Goal: Task Accomplishment & Management: Complete application form

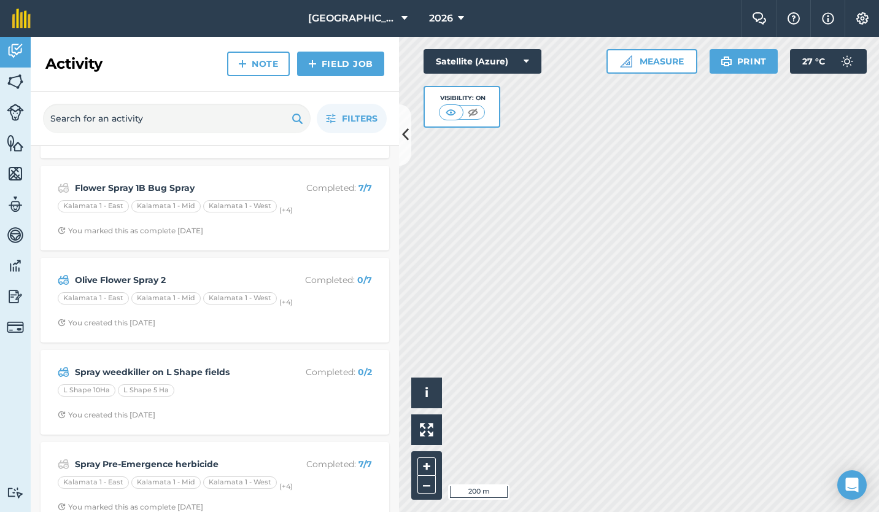
scroll to position [102, 0]
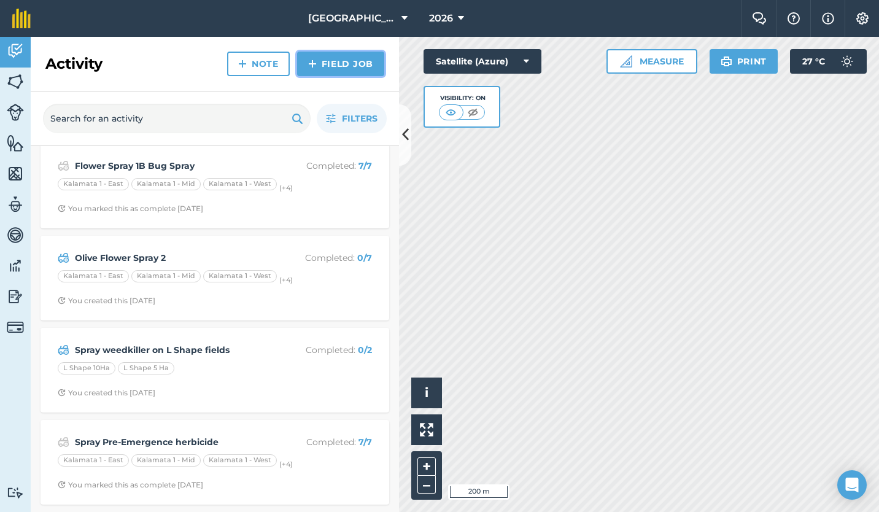
click at [340, 66] on link "Field Job" at bounding box center [340, 64] width 87 height 25
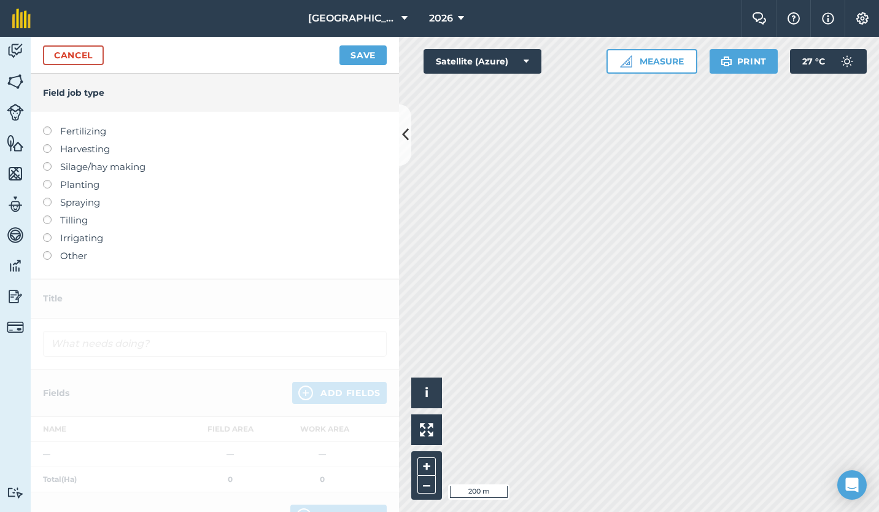
click at [43, 251] on label at bounding box center [51, 251] width 17 height 0
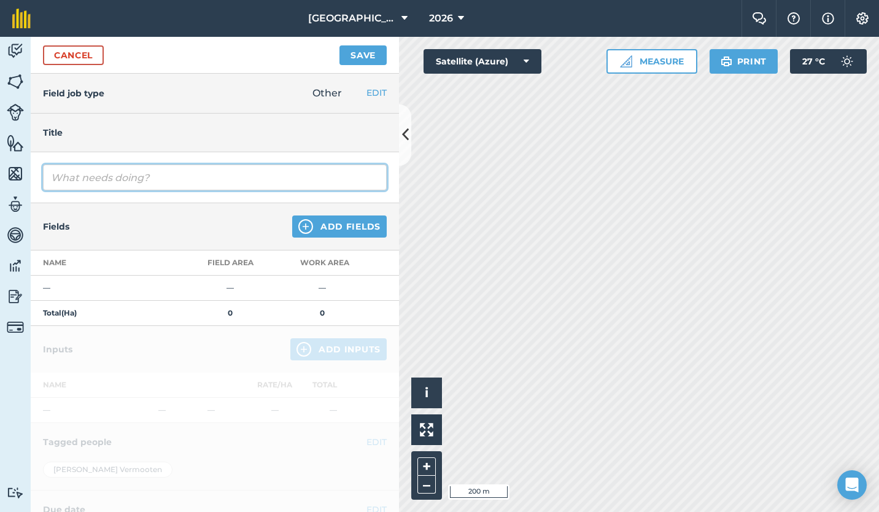
click at [58, 180] on input "text" at bounding box center [215, 178] width 344 height 26
type input "Remove clips from K2 dripper lines"
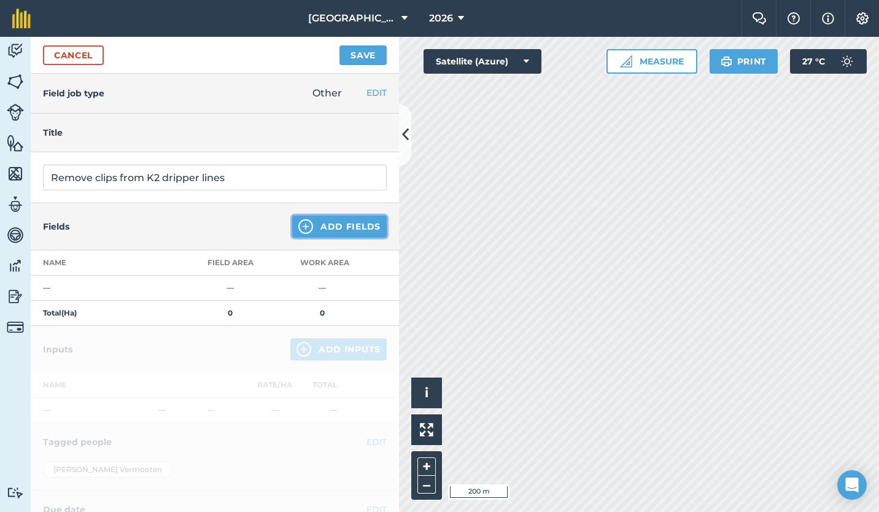
click at [308, 226] on button "Add Fields" at bounding box center [339, 227] width 95 height 22
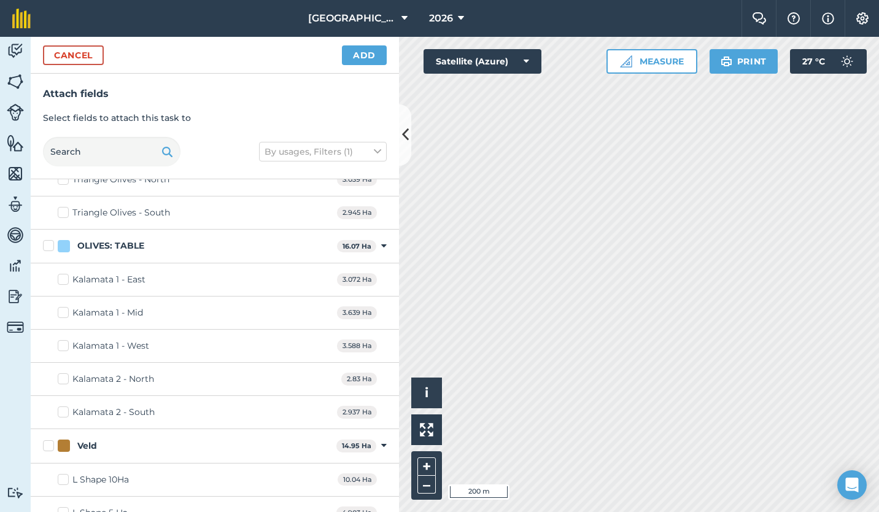
scroll to position [847, 0]
click at [63, 376] on label "Kalamata 2 - North" at bounding box center [106, 378] width 96 height 13
click at [63, 376] on input "Kalamata 2 - North" at bounding box center [62, 376] width 8 height 8
checkbox input "true"
click at [63, 413] on label "Kalamata 2 - South" at bounding box center [106, 411] width 97 height 13
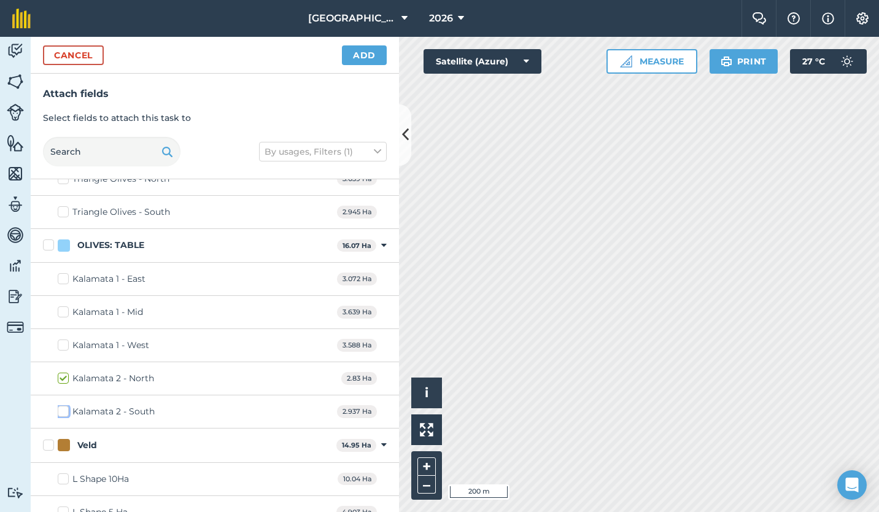
click at [63, 413] on input "Kalamata 2 - South" at bounding box center [62, 409] width 8 height 8
checkbox input "true"
click at [359, 50] on button "Add" at bounding box center [364, 55] width 45 height 20
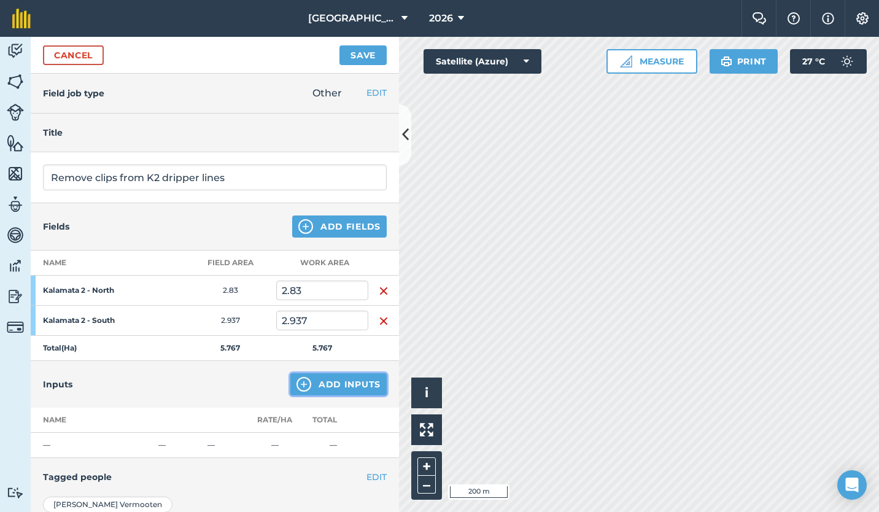
click at [323, 382] on button "Add Inputs" at bounding box center [338, 384] width 96 height 22
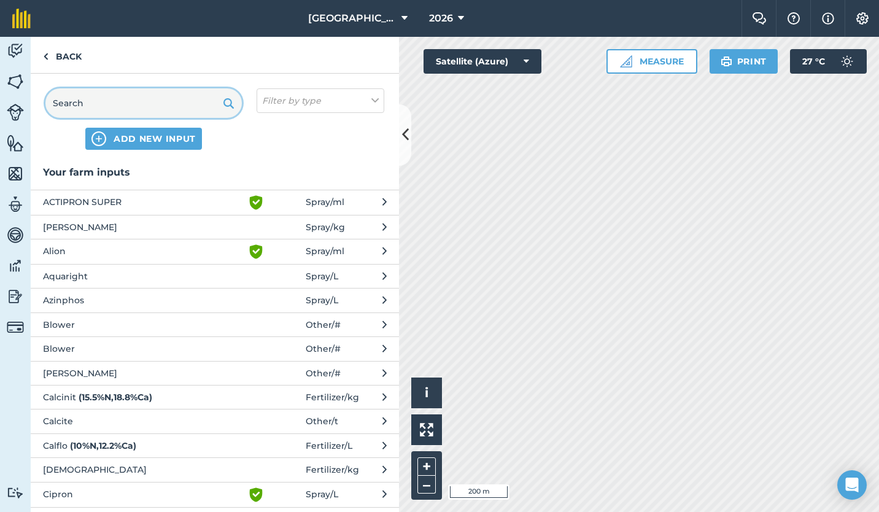
click at [175, 109] on input "text" at bounding box center [143, 102] width 196 height 29
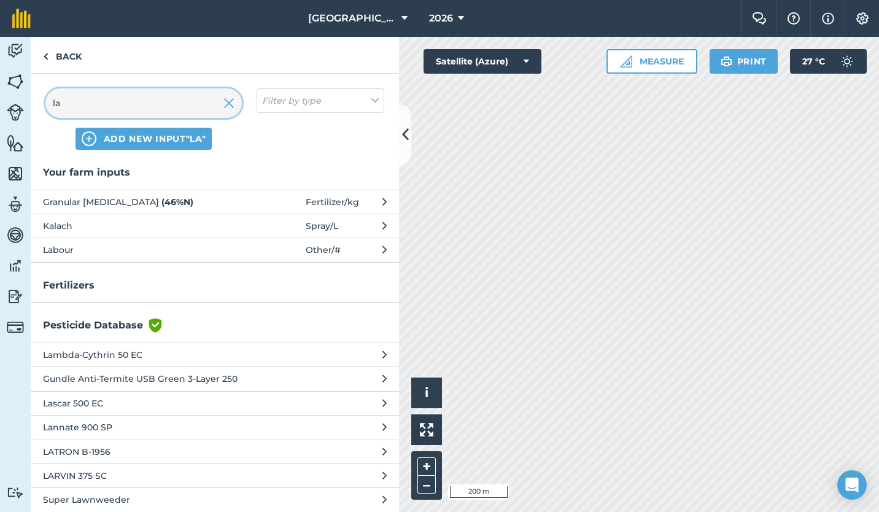
type input "la"
click at [139, 243] on span "Labour" at bounding box center [143, 250] width 201 height 14
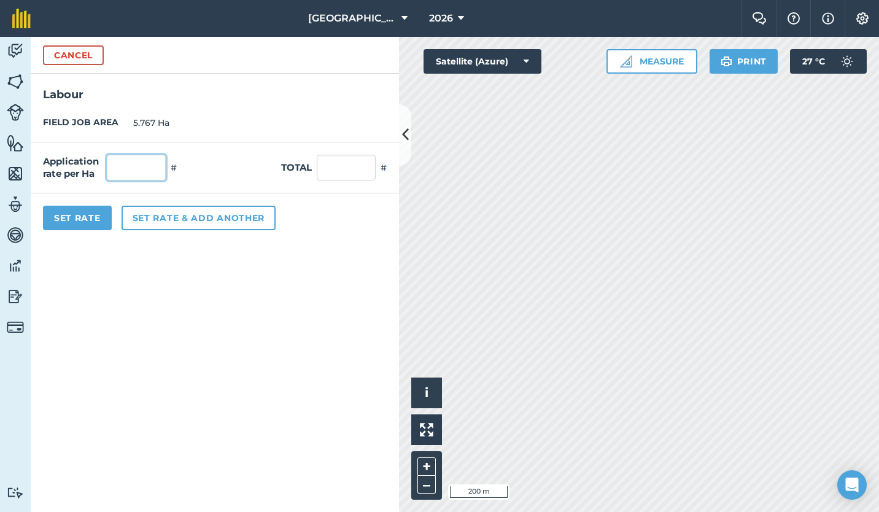
click at [146, 170] on input "text" at bounding box center [136, 168] width 59 height 26
type input "3"
type input "17.301"
click at [167, 270] on form "Cancel Labour FIELD JOB AREA 5.767 Ha Application rate per Ha 3 # Total 17.301 …" at bounding box center [215, 274] width 368 height 475
click at [79, 217] on button "Set Rate" at bounding box center [77, 218] width 69 height 25
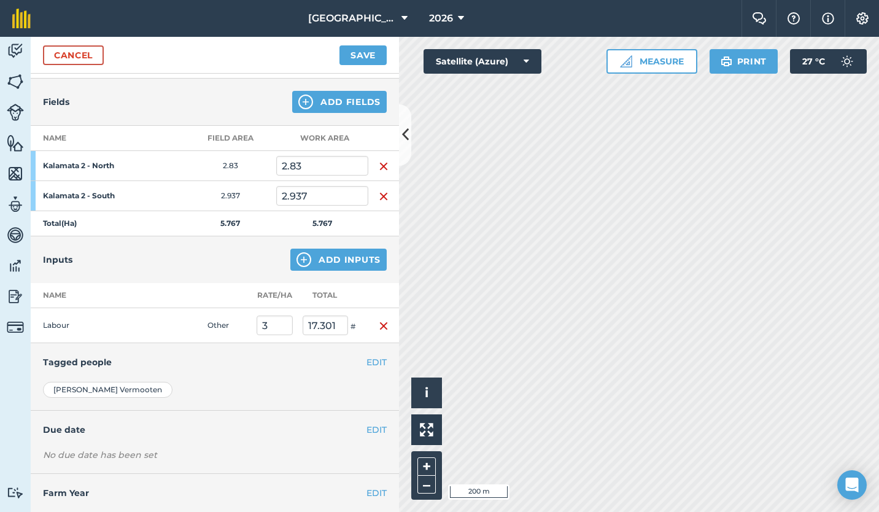
scroll to position [125, 0]
click at [367, 360] on button "EDIT" at bounding box center [377, 362] width 20 height 14
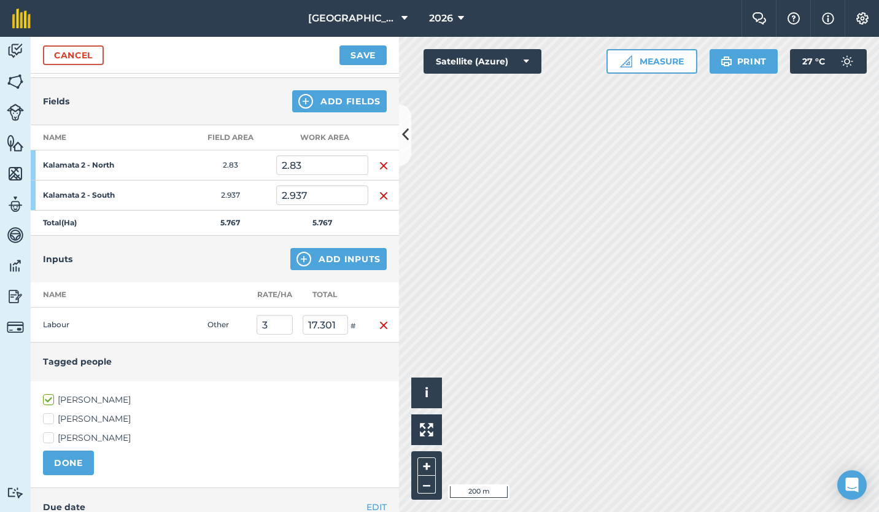
click at [52, 420] on label "[PERSON_NAME]" at bounding box center [215, 419] width 344 height 13
click at [51, 420] on input "[PERSON_NAME]" at bounding box center [47, 417] width 8 height 8
checkbox input "true"
click at [77, 462] on button "DONE" at bounding box center [68, 463] width 51 height 25
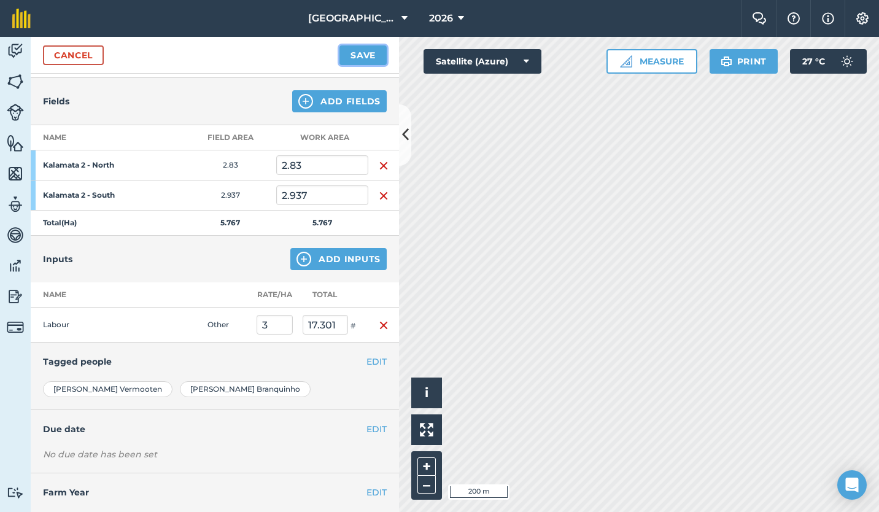
click at [366, 50] on button "Save" at bounding box center [363, 55] width 47 height 20
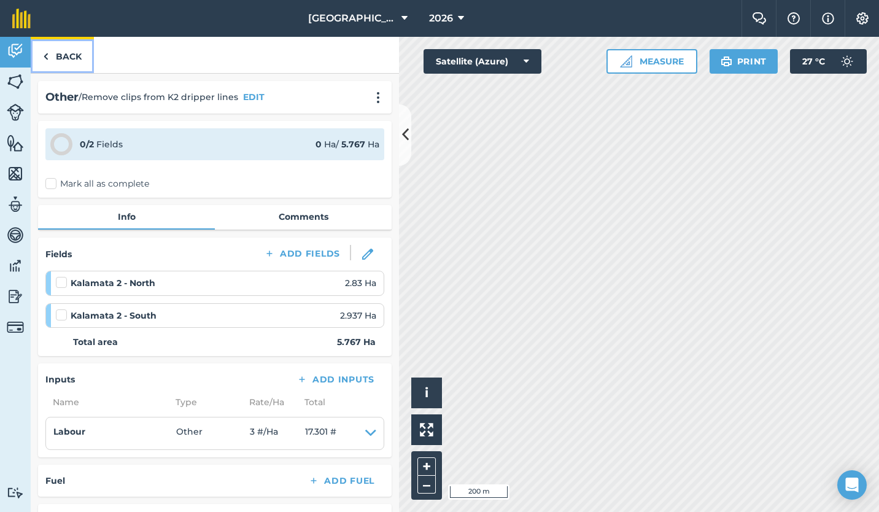
click at [49, 52] on link "Back" at bounding box center [62, 55] width 63 height 36
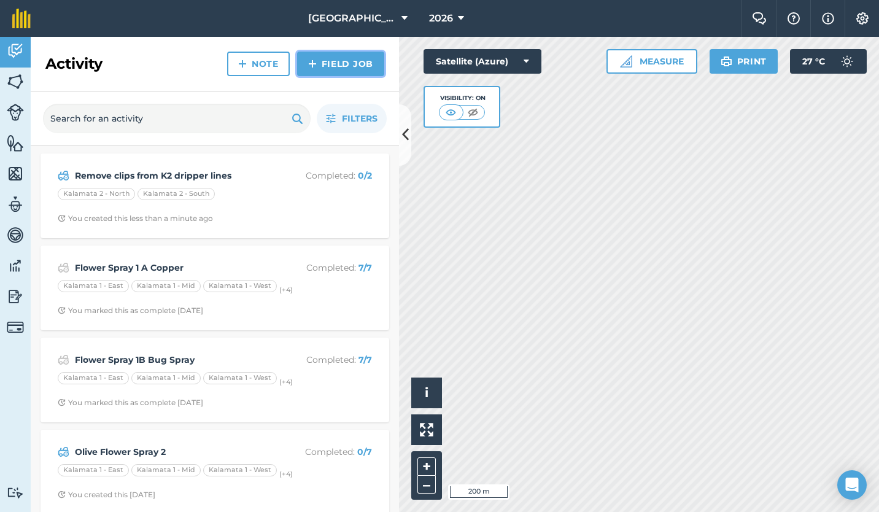
click at [332, 61] on link "Field Job" at bounding box center [340, 64] width 87 height 25
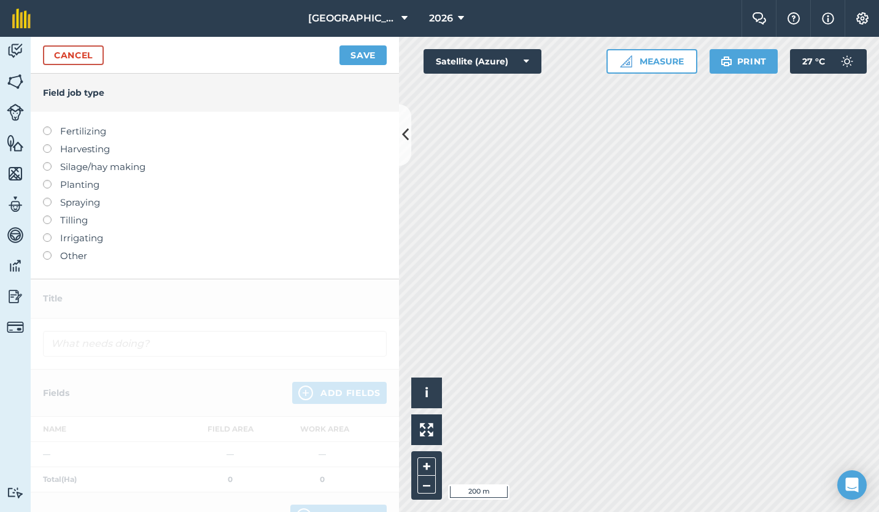
click at [69, 257] on label "Other" at bounding box center [215, 256] width 344 height 15
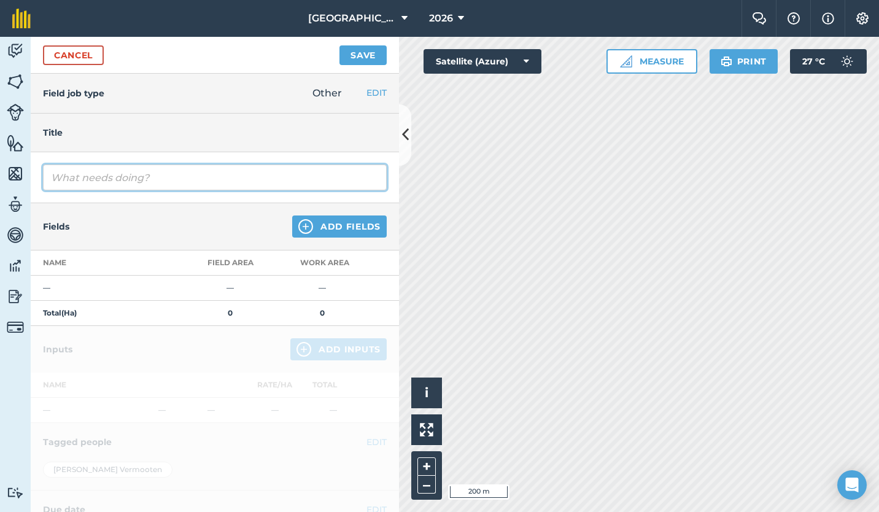
click at [109, 178] on input "text" at bounding box center [215, 178] width 344 height 26
type input "Pruning"
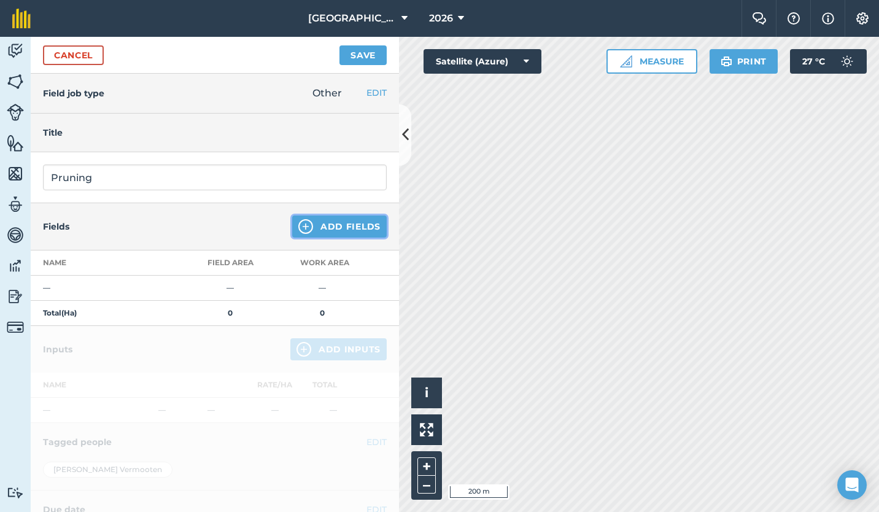
click at [320, 222] on button "Add Fields" at bounding box center [339, 227] width 95 height 22
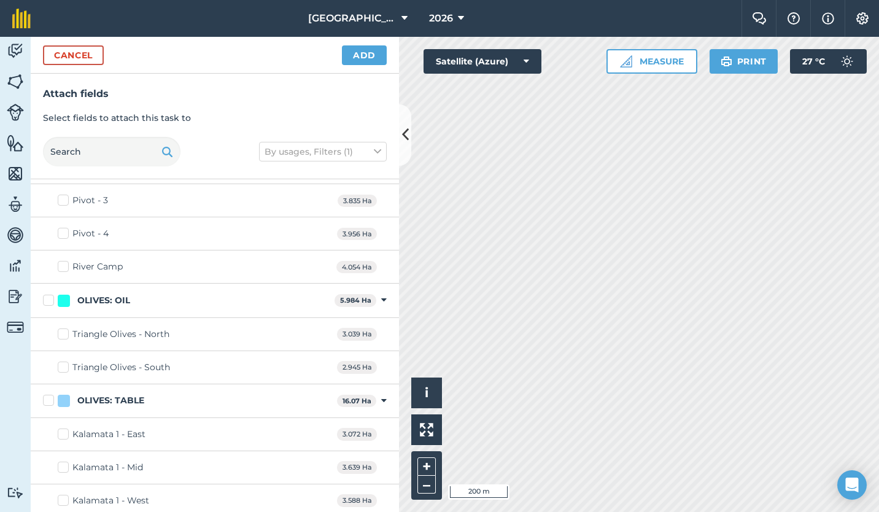
scroll to position [693, 0]
click at [65, 337] on label "Triangle Olives - North" at bounding box center [114, 333] width 112 height 13
click at [65, 335] on input "Triangle Olives - North" at bounding box center [62, 331] width 8 height 8
checkbox input "true"
click at [64, 363] on label "Triangle Olives - South" at bounding box center [114, 366] width 112 height 13
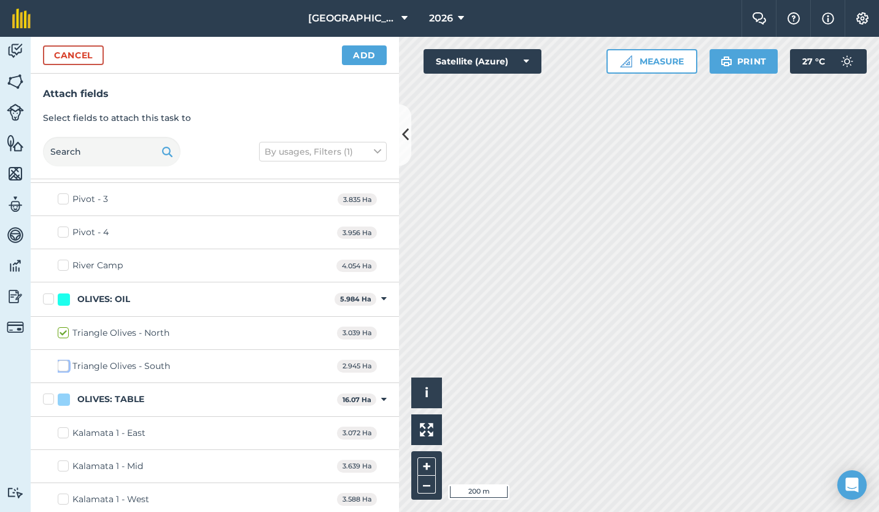
click at [64, 363] on input "Triangle Olives - South" at bounding box center [62, 364] width 8 height 8
checkbox input "true"
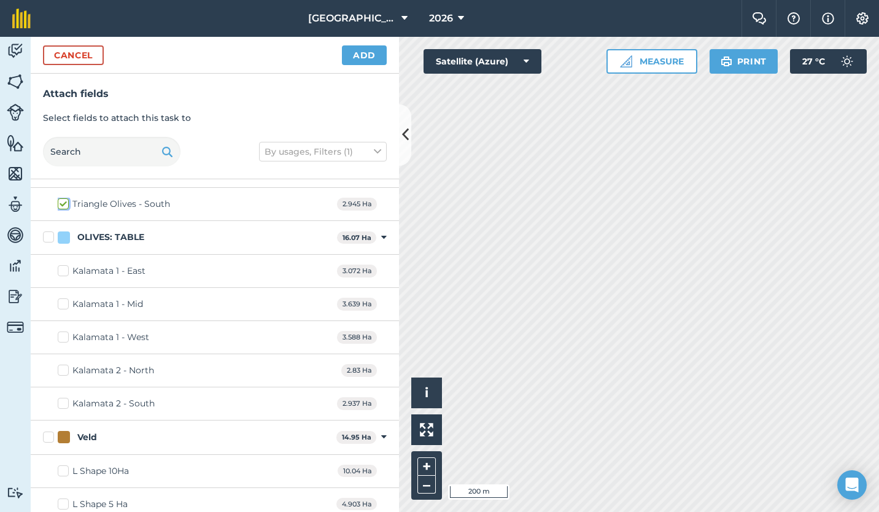
scroll to position [864, 0]
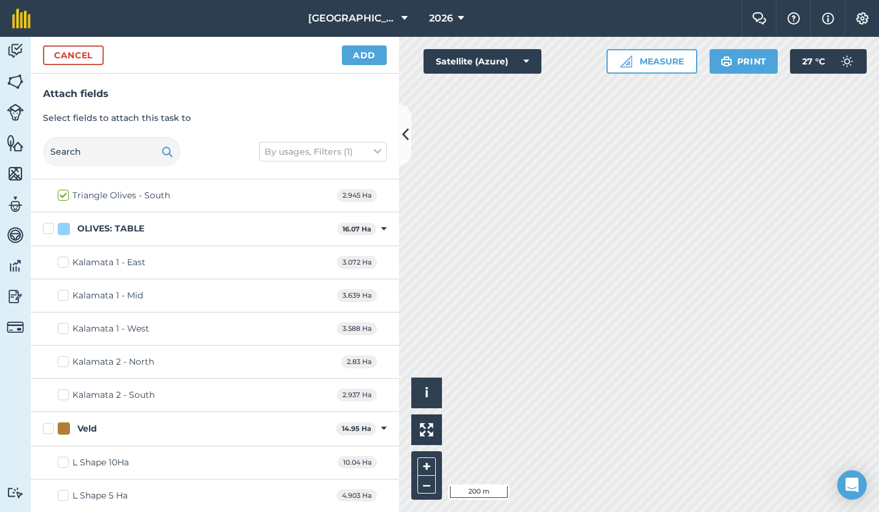
click at [65, 260] on label "Kalamata 1 - East" at bounding box center [102, 262] width 88 height 13
click at [65, 260] on input "Kalamata 1 - East" at bounding box center [62, 260] width 8 height 8
checkbox input "true"
click at [66, 297] on label "Kalamata 1 - Mid" at bounding box center [100, 295] width 85 height 13
click at [66, 297] on input "Kalamata 1 - Mid" at bounding box center [62, 293] width 8 height 8
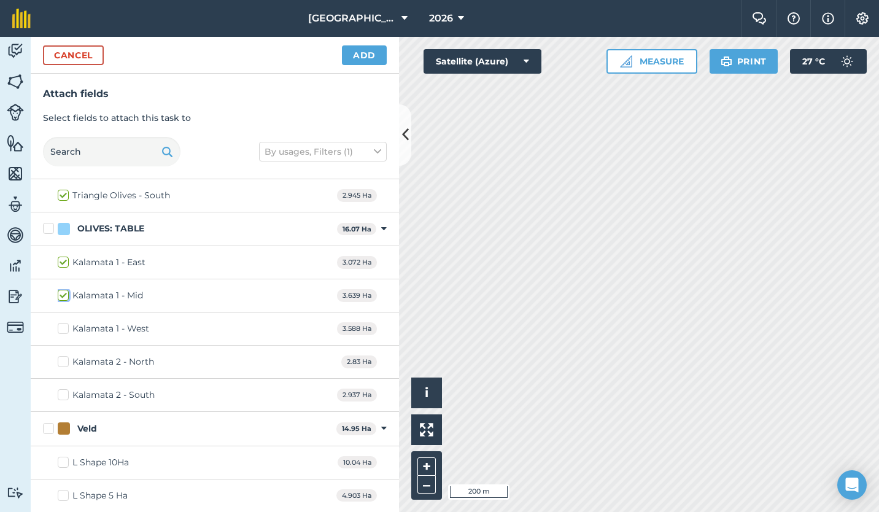
checkbox input "true"
click at [63, 326] on label "Kalamata 1 - West" at bounding box center [103, 328] width 91 height 13
click at [63, 326] on input "Kalamata 1 - West" at bounding box center [62, 326] width 8 height 8
checkbox input "true"
click at [64, 363] on label "Kalamata 2 - North" at bounding box center [106, 362] width 96 height 13
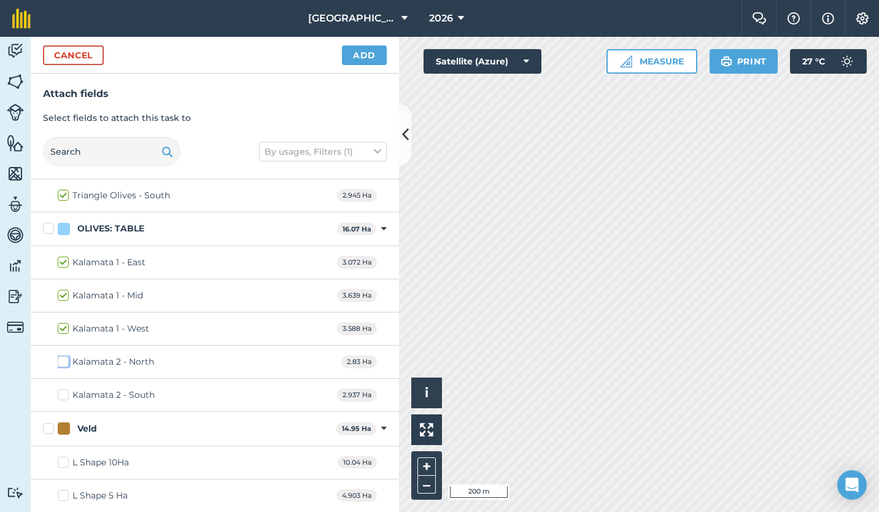
click at [64, 363] on input "Kalamata 2 - North" at bounding box center [62, 360] width 8 height 8
checkbox input "true"
click at [63, 394] on label "Kalamata 2 - South" at bounding box center [106, 395] width 97 height 13
click at [63, 394] on input "Kalamata 2 - South" at bounding box center [62, 393] width 8 height 8
checkbox input "true"
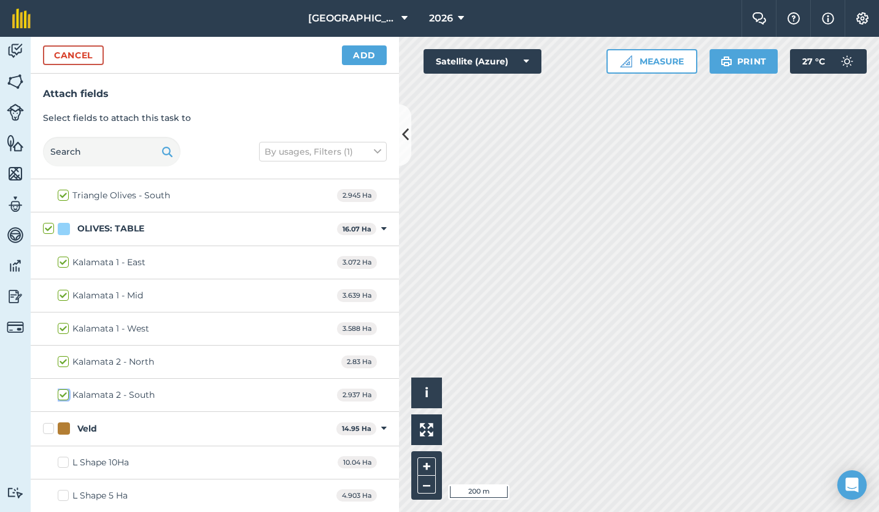
checkbox input "true"
click at [359, 58] on button "Add" at bounding box center [364, 55] width 45 height 20
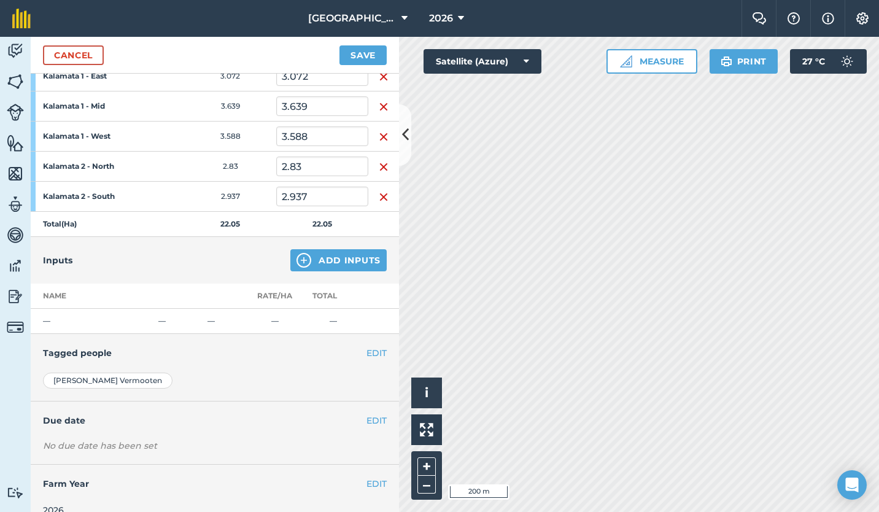
scroll to position [292, 0]
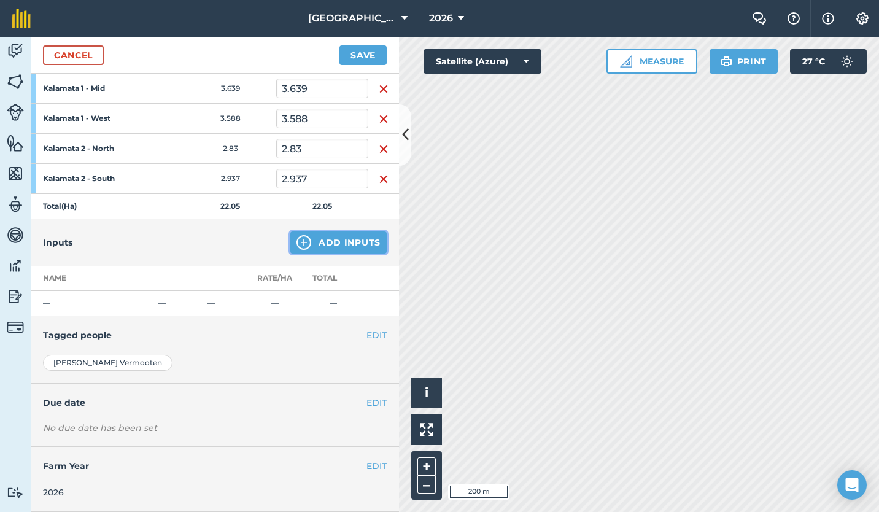
click at [333, 241] on button "Add Inputs" at bounding box center [338, 242] width 96 height 22
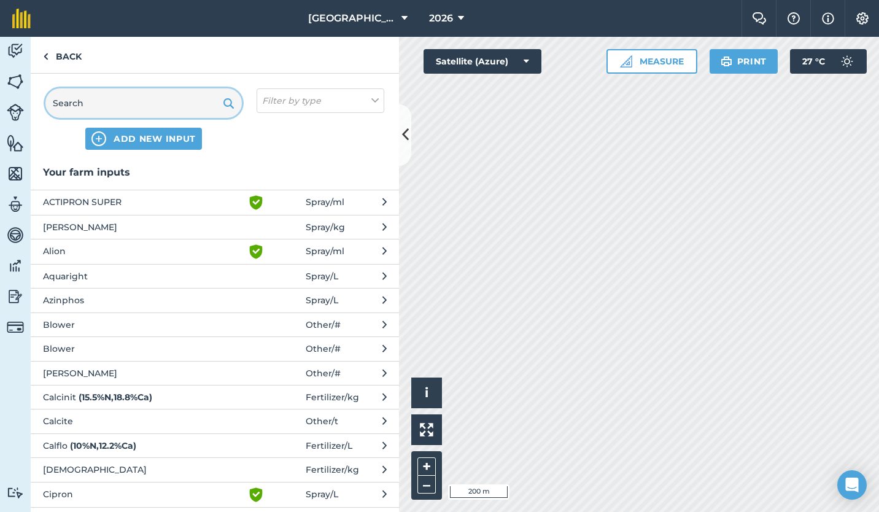
click at [139, 99] on input "text" at bounding box center [143, 102] width 196 height 29
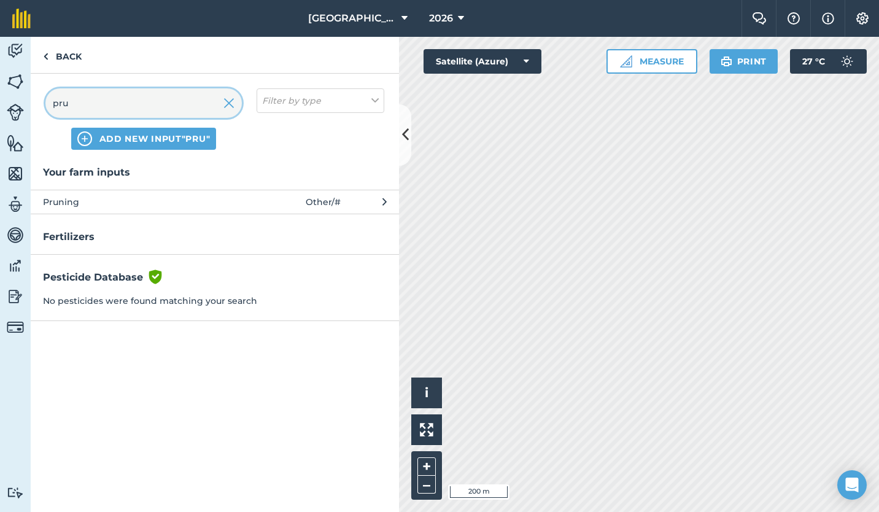
type input "pru"
click at [83, 203] on span "Pruning" at bounding box center [143, 202] width 201 height 14
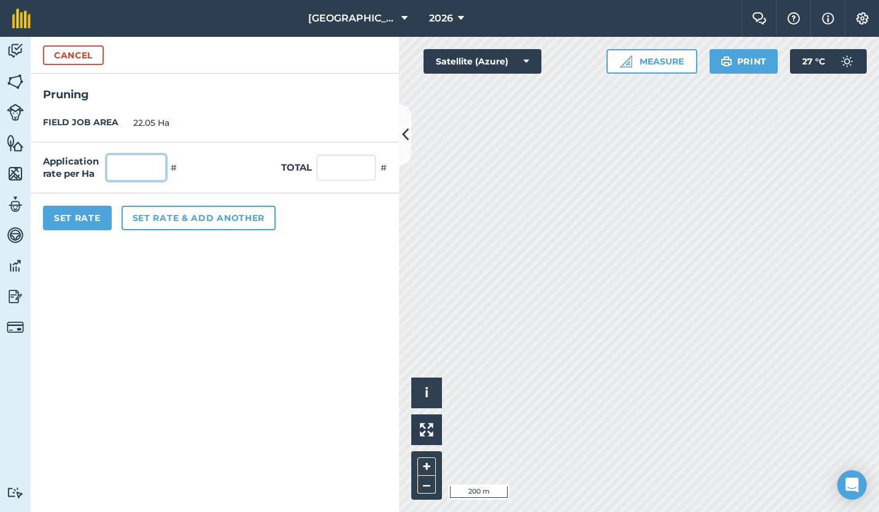
click at [127, 171] on input "text" at bounding box center [136, 168] width 59 height 26
type input "5.5"
type input "121.275"
click at [148, 265] on form "Cancel [GEOGRAPHIC_DATA] JOB AREA 22.05 Ha Application rate per Ha 5.5 # Total …" at bounding box center [215, 274] width 368 height 475
click at [84, 219] on button "Set Rate" at bounding box center [77, 218] width 69 height 25
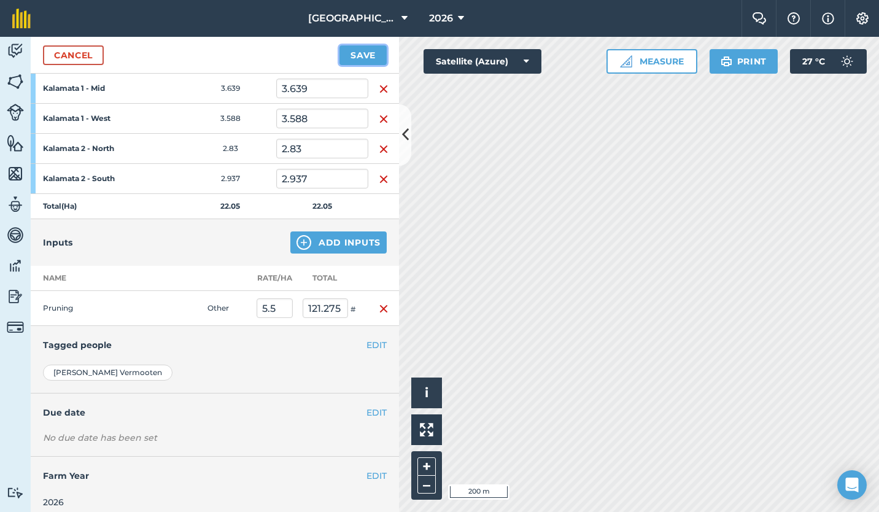
click at [361, 50] on button "Save" at bounding box center [363, 55] width 47 height 20
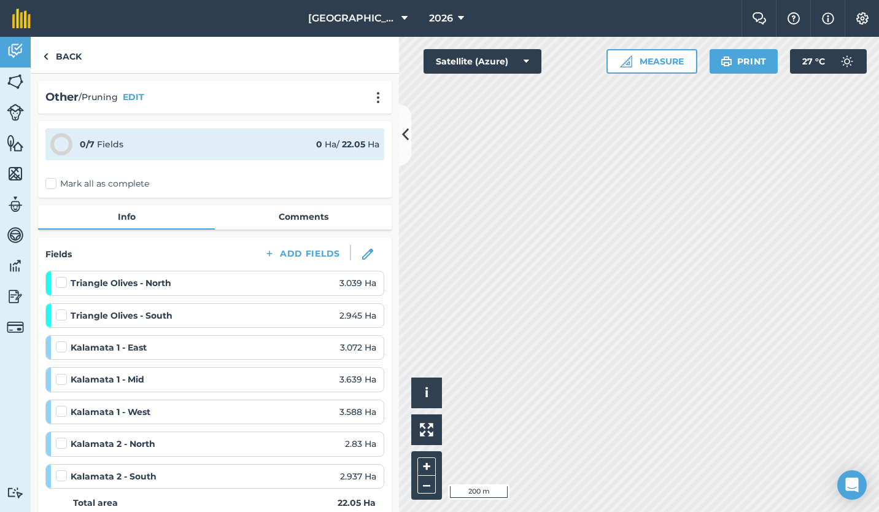
click at [49, 180] on label "Mark all as complete" at bounding box center [97, 183] width 104 height 13
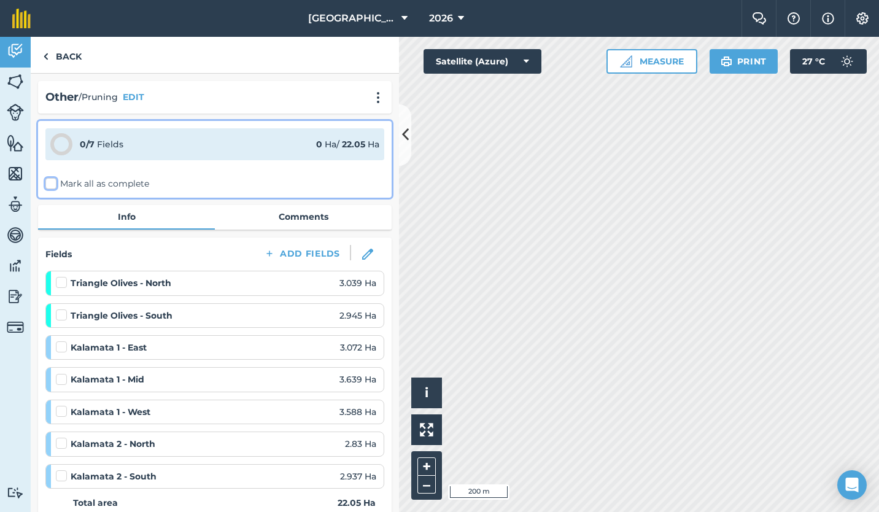
click at [49, 180] on input "Mark all as complete" at bounding box center [49, 181] width 8 height 8
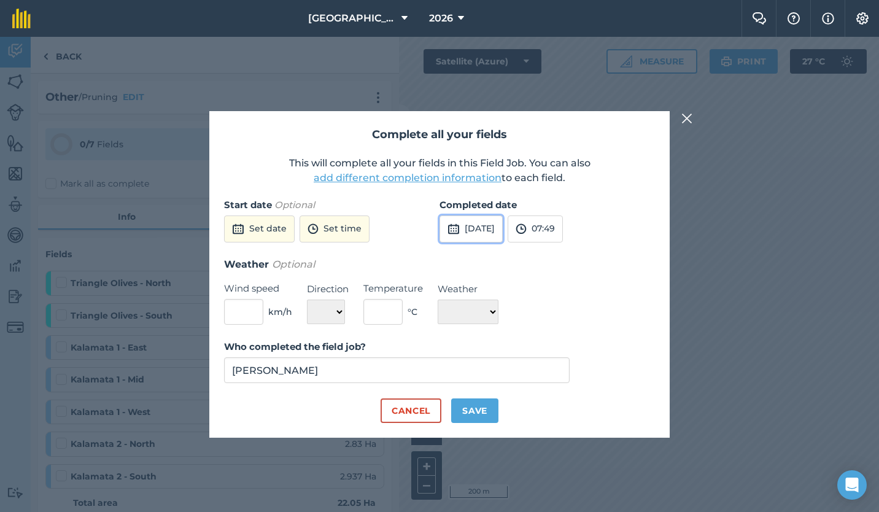
click at [476, 230] on button "[DATE]" at bounding box center [471, 229] width 63 height 27
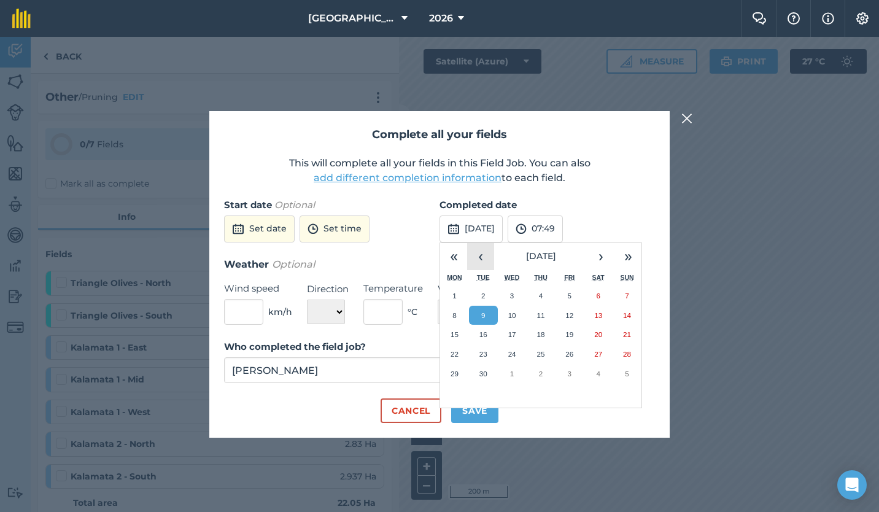
click at [481, 251] on button "‹" at bounding box center [480, 256] width 27 height 27
click at [623, 337] on button "17" at bounding box center [627, 335] width 29 height 20
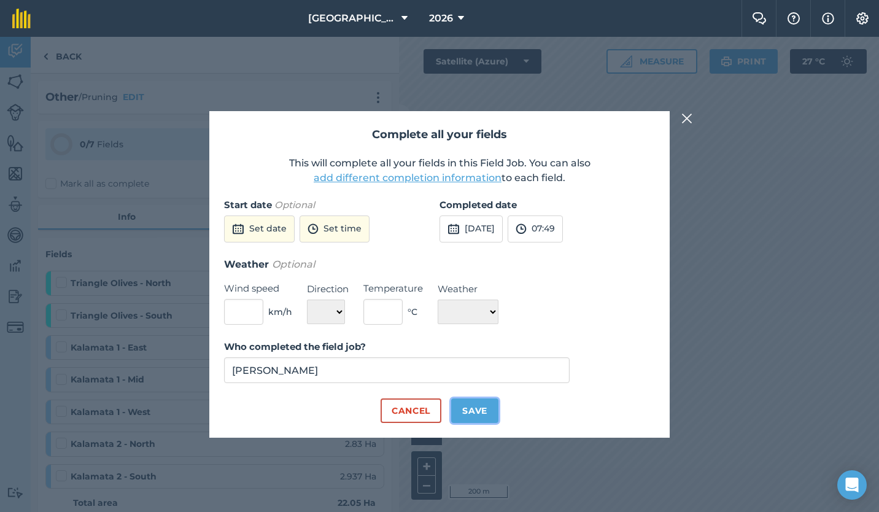
click at [479, 407] on button "Save" at bounding box center [474, 410] width 47 height 25
checkbox input "true"
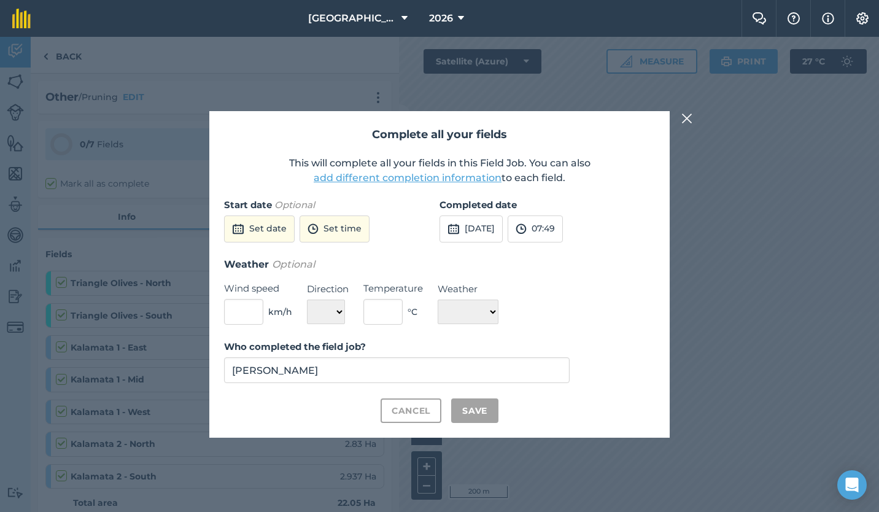
checkbox input "true"
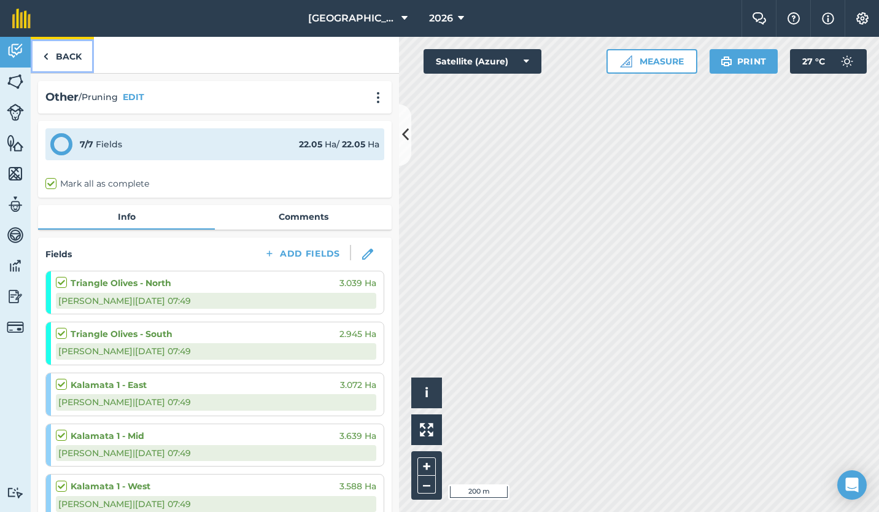
click at [62, 51] on link "Back" at bounding box center [62, 55] width 63 height 36
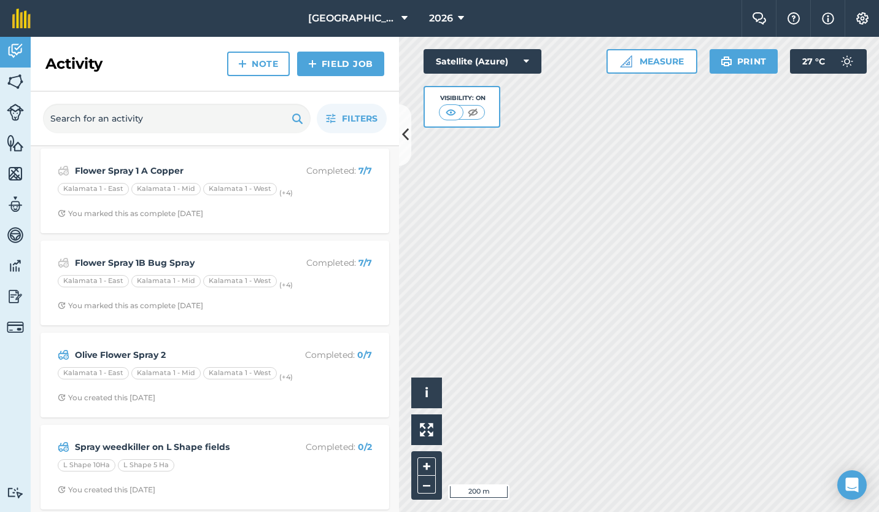
scroll to position [286, 0]
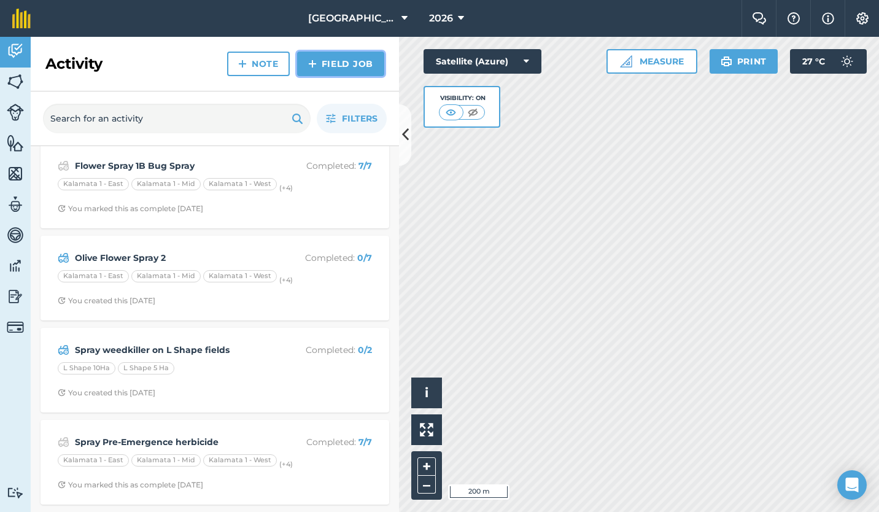
click at [333, 61] on link "Field Job" at bounding box center [340, 64] width 87 height 25
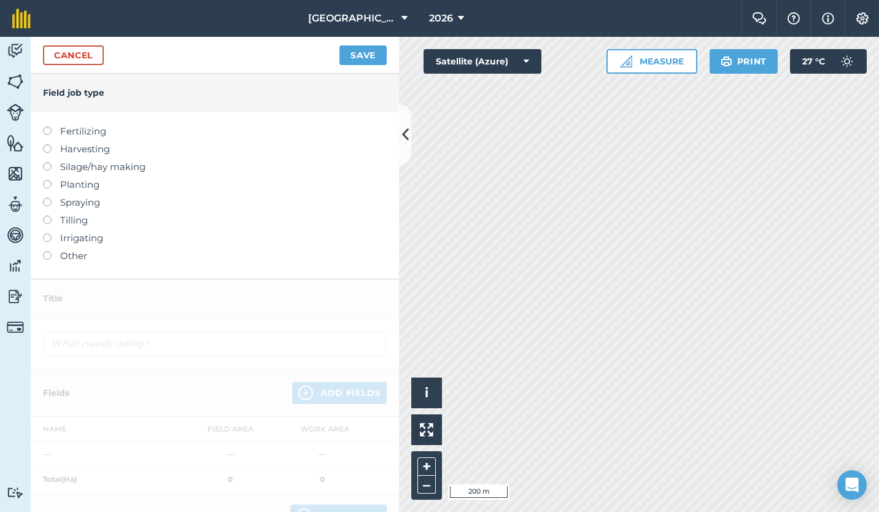
click at [45, 251] on label at bounding box center [51, 251] width 17 height 0
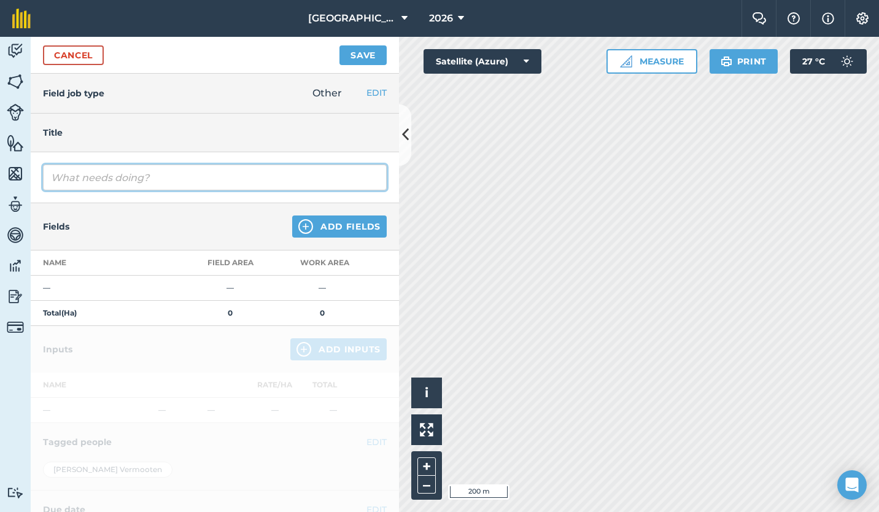
click at [55, 179] on input "text" at bounding box center [215, 178] width 344 height 26
type input "Mulch Olive Prunings"
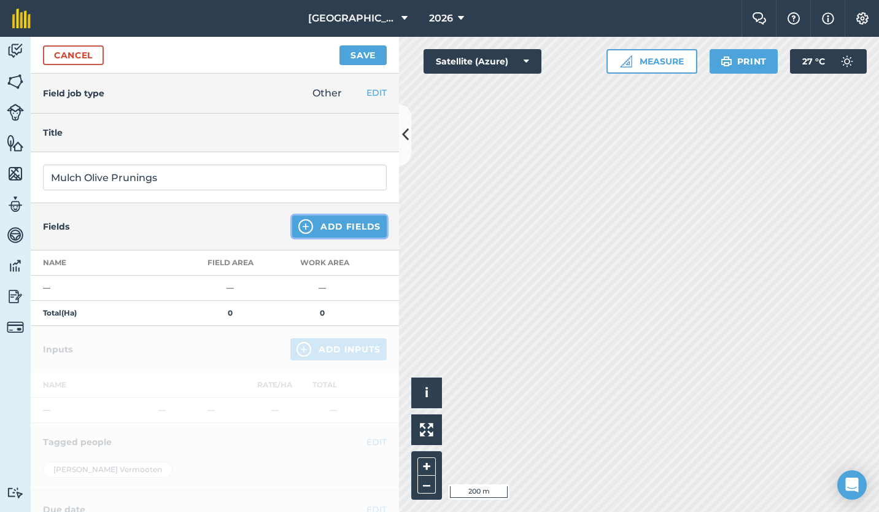
click at [333, 227] on button "Add Fields" at bounding box center [339, 227] width 95 height 22
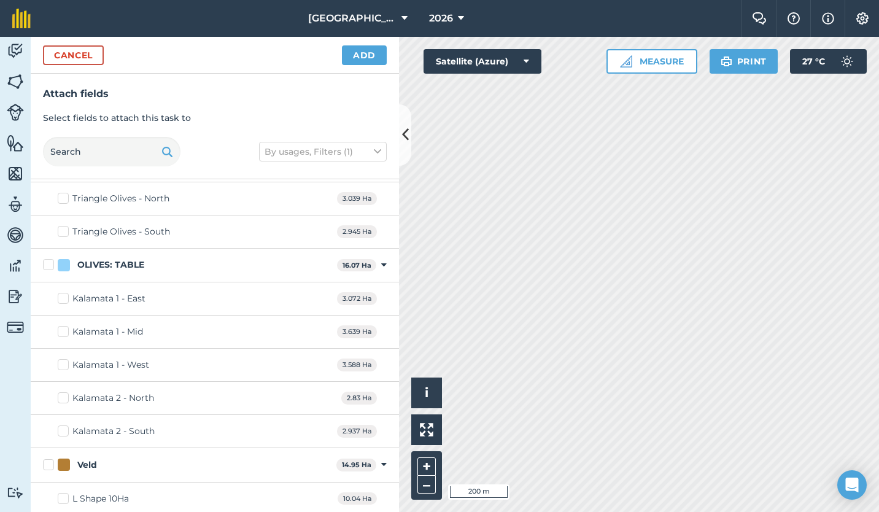
scroll to position [827, 0]
click at [64, 196] on label "Triangle Olives - North" at bounding box center [114, 199] width 112 height 13
click at [64, 196] on input "Triangle Olives - North" at bounding box center [62, 197] width 8 height 8
checkbox input "true"
click at [64, 231] on label "Triangle Olives - South" at bounding box center [114, 232] width 112 height 13
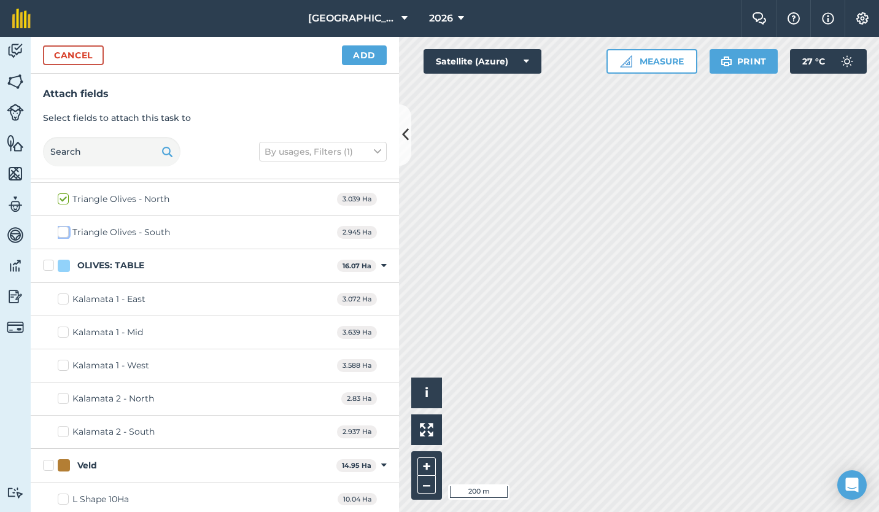
click at [64, 231] on input "Triangle Olives - South" at bounding box center [62, 230] width 8 height 8
checkbox input "true"
click at [66, 295] on label "Kalamata 1 - East" at bounding box center [102, 299] width 88 height 13
click at [66, 295] on input "Kalamata 1 - East" at bounding box center [62, 297] width 8 height 8
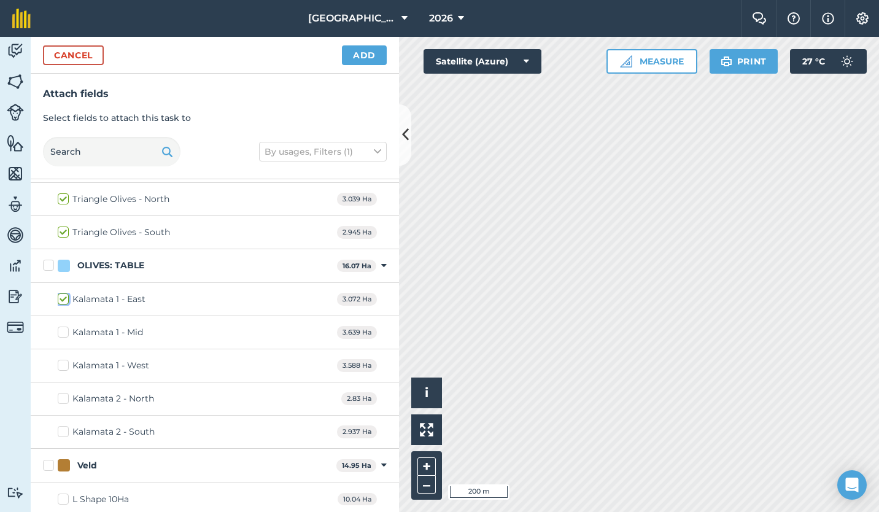
checkbox input "true"
click at [63, 334] on label "Kalamata 1 - Mid" at bounding box center [100, 332] width 85 height 13
click at [63, 334] on input "Kalamata 1 - Mid" at bounding box center [62, 330] width 8 height 8
checkbox input "true"
click at [64, 363] on label "Kalamata 1 - West" at bounding box center [103, 365] width 91 height 13
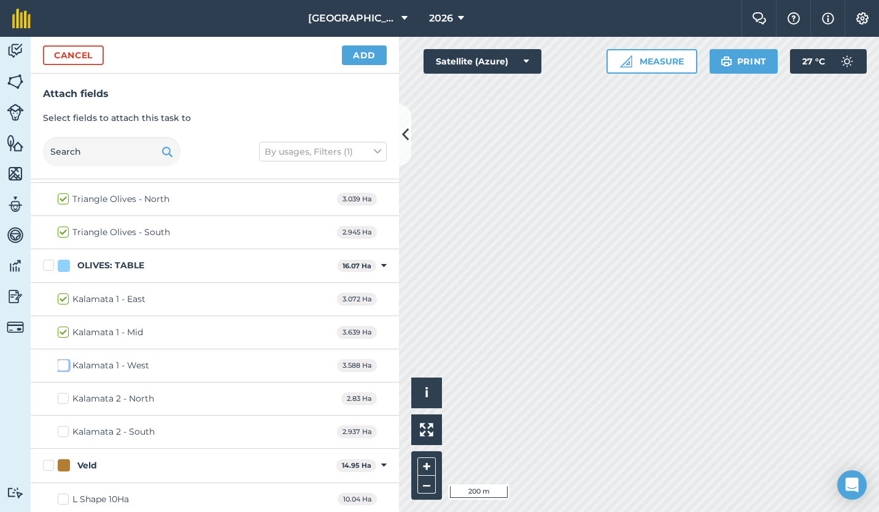
click at [64, 363] on input "Kalamata 1 - West" at bounding box center [62, 363] width 8 height 8
checkbox input "true"
click at [63, 395] on label "Kalamata 2 - North" at bounding box center [106, 398] width 96 height 13
click at [63, 395] on input "Kalamata 2 - North" at bounding box center [62, 396] width 8 height 8
checkbox input "true"
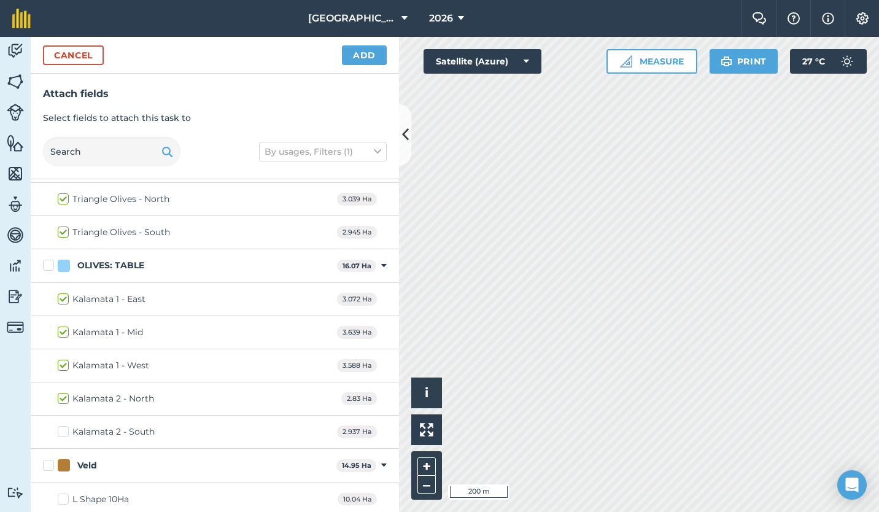
click at [64, 431] on label "Kalamata 2 - South" at bounding box center [106, 432] width 97 height 13
click at [64, 431] on input "Kalamata 2 - South" at bounding box center [62, 430] width 8 height 8
checkbox input "true"
click at [357, 54] on button "Add" at bounding box center [364, 55] width 45 height 20
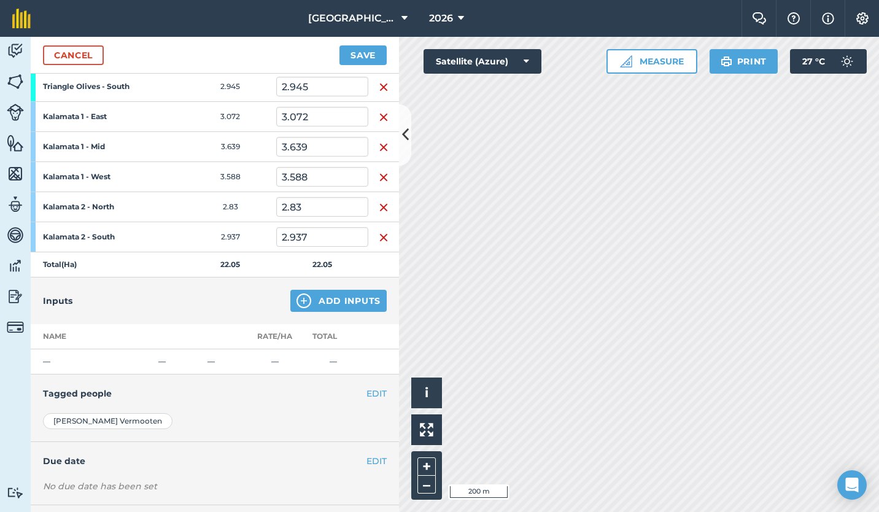
scroll to position [235, 0]
click at [330, 293] on button "Add Inputs" at bounding box center [338, 300] width 96 height 22
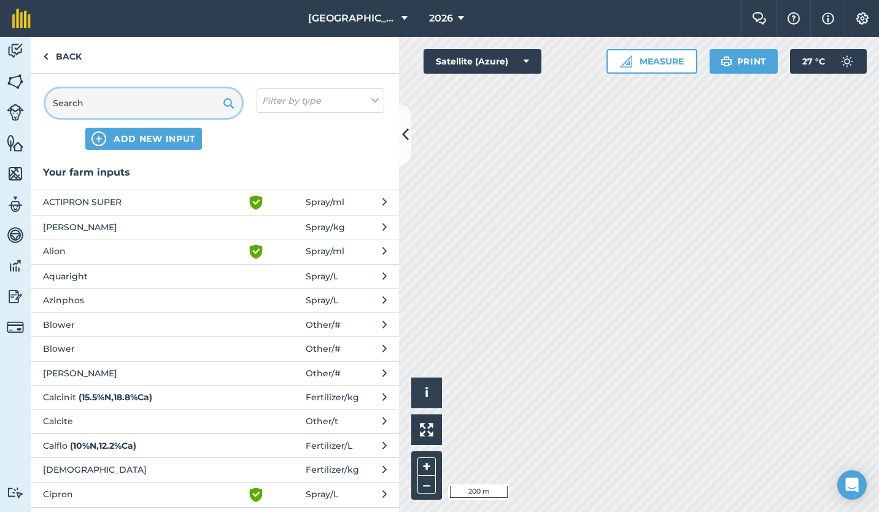
click at [125, 103] on input "text" at bounding box center [143, 102] width 196 height 29
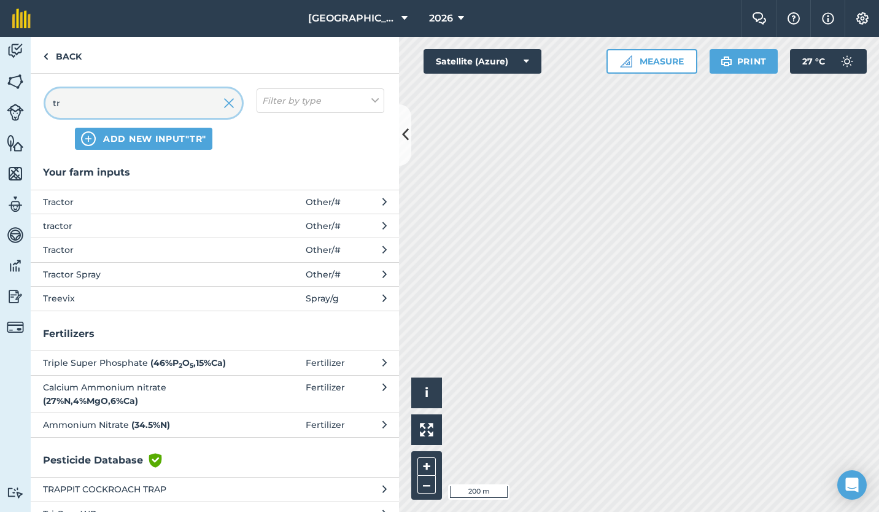
type input "tr"
click at [383, 200] on icon at bounding box center [385, 202] width 4 height 14
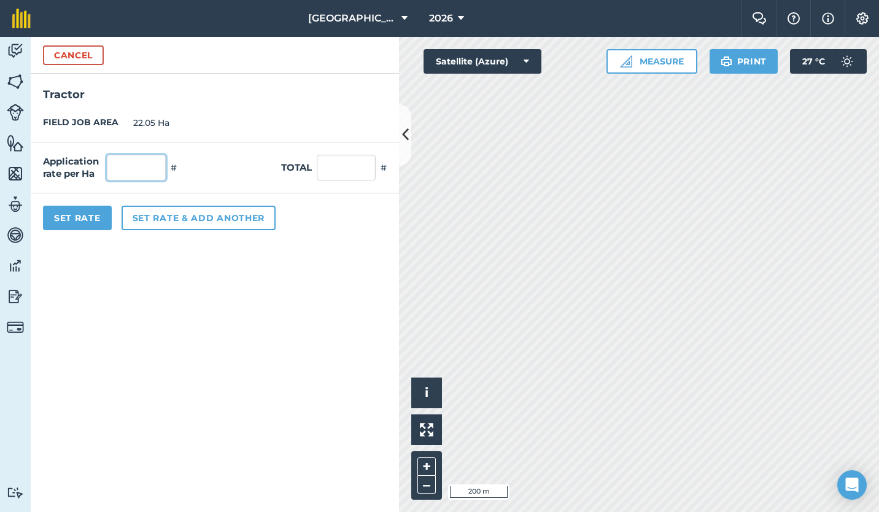
click at [147, 168] on input "text" at bounding box center [136, 168] width 59 height 26
type input "1"
type input "22.05"
click at [141, 300] on form "Cancel Tractor FIELD JOB AREA 22.05 Ha Application rate per Ha 1 # Total 22.05 …" at bounding box center [215, 274] width 368 height 475
click at [130, 174] on input "1" at bounding box center [136, 168] width 59 height 26
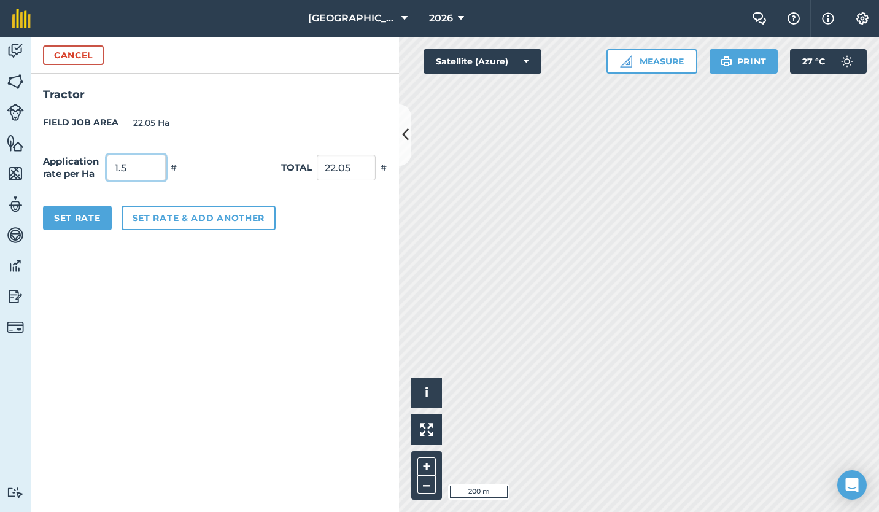
type input "1.5"
type input "33.075"
click at [107, 250] on form "Cancel Tractor FIELD JOB AREA 22.05 Ha Application rate per Ha 1.5 # Total 33.0…" at bounding box center [215, 274] width 368 height 475
click at [85, 220] on button "Set Rate" at bounding box center [77, 218] width 69 height 25
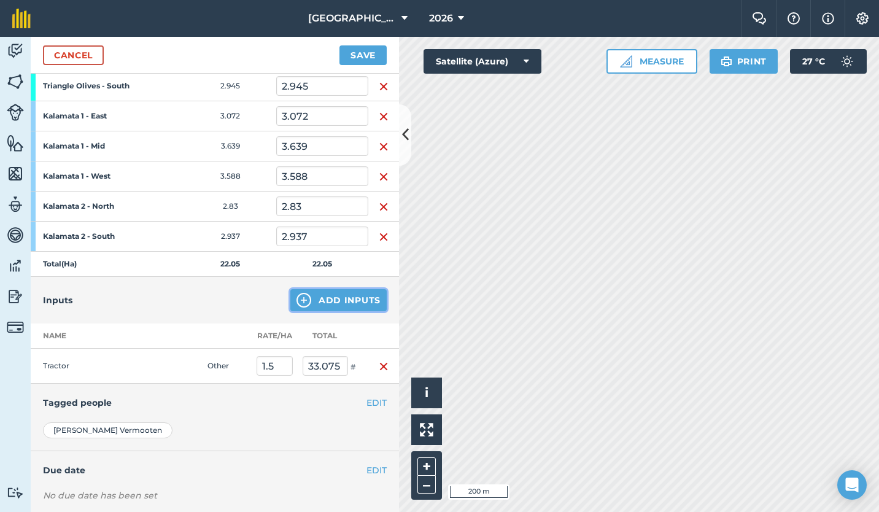
click at [338, 295] on button "Add Inputs" at bounding box center [338, 300] width 96 height 22
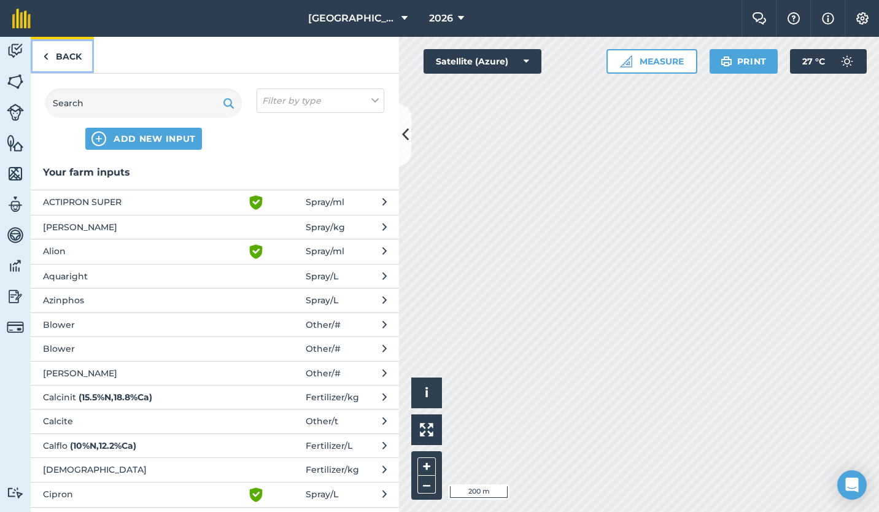
click at [58, 61] on link "Back" at bounding box center [62, 55] width 63 height 36
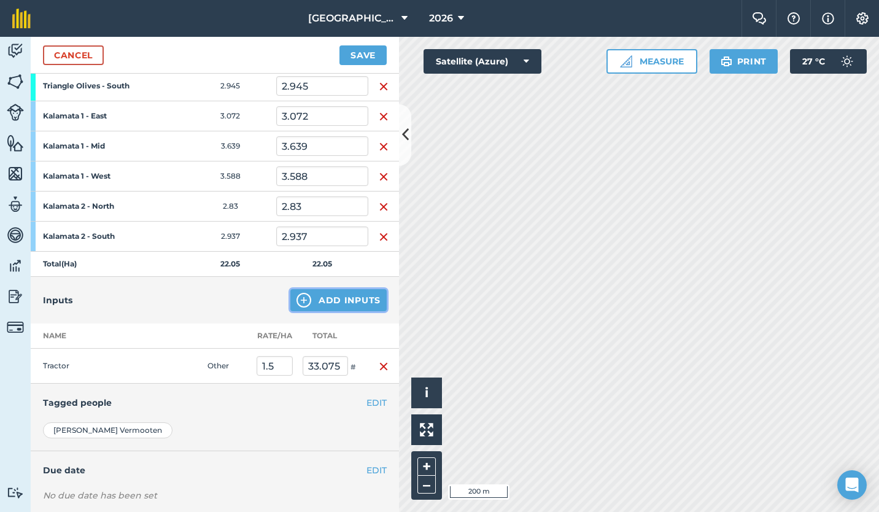
click at [327, 295] on button "Add Inputs" at bounding box center [338, 300] width 96 height 22
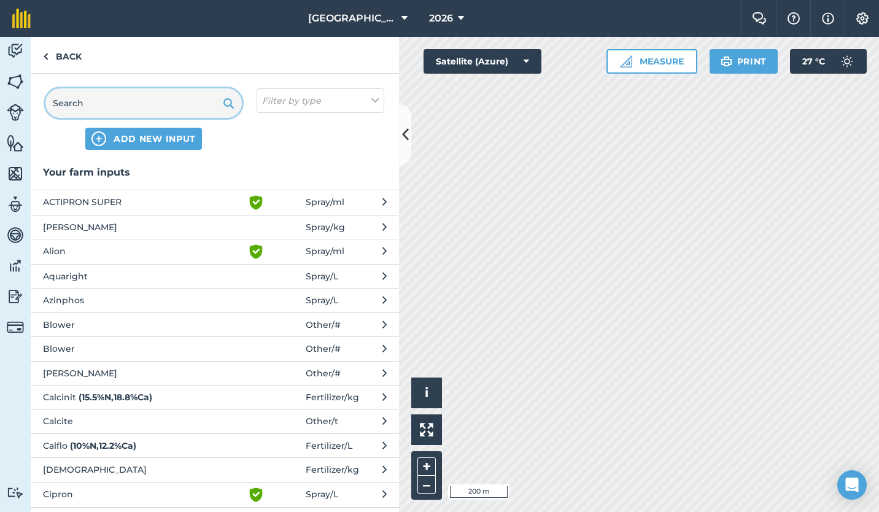
click at [161, 107] on input "text" at bounding box center [143, 102] width 196 height 29
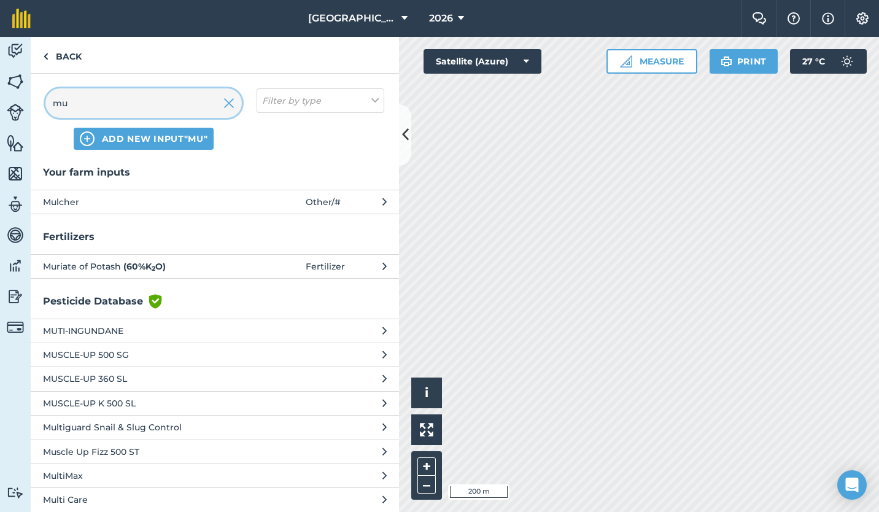
type input "mu"
click at [96, 198] on span "Mulcher" at bounding box center [143, 202] width 201 height 14
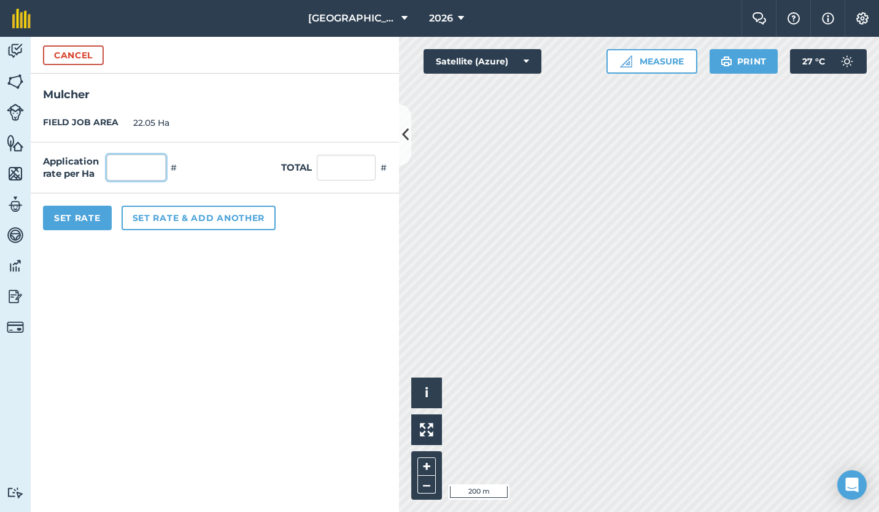
click at [120, 173] on input "text" at bounding box center [136, 168] width 59 height 26
type input "1.5"
type input "33.075"
click at [77, 220] on button "Set Rate" at bounding box center [77, 218] width 69 height 25
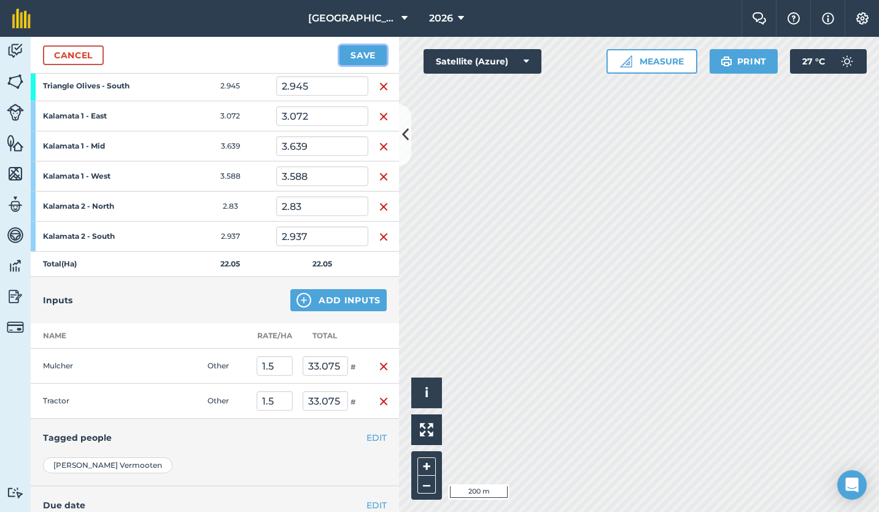
click at [361, 52] on button "Save" at bounding box center [363, 55] width 47 height 20
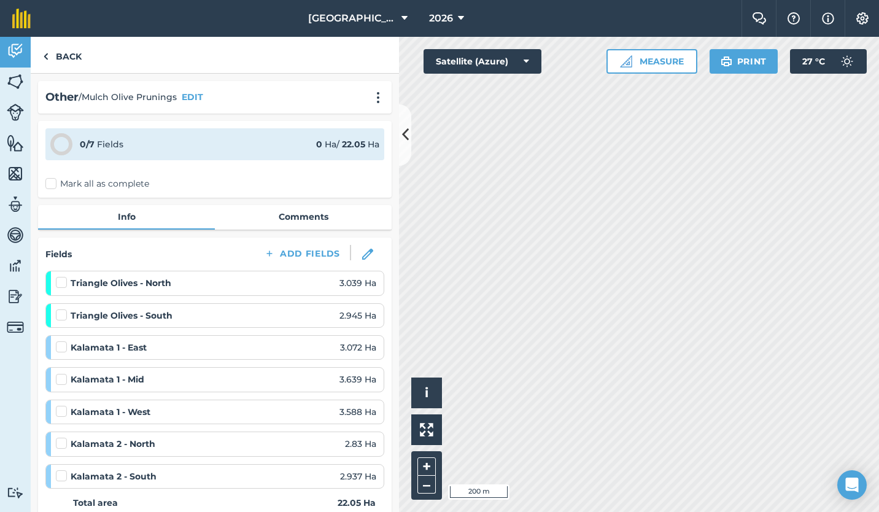
click at [58, 182] on label "Mark all as complete" at bounding box center [97, 183] width 104 height 13
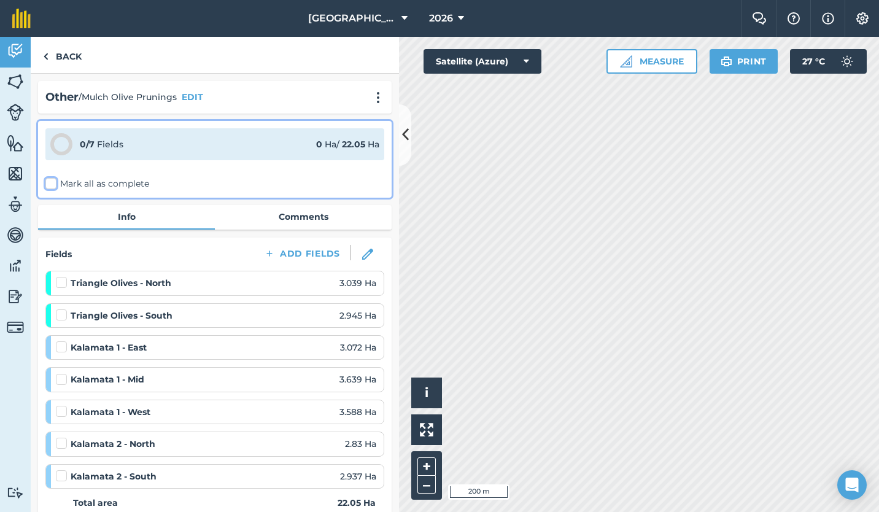
click at [53, 182] on input "Mark all as complete" at bounding box center [49, 181] width 8 height 8
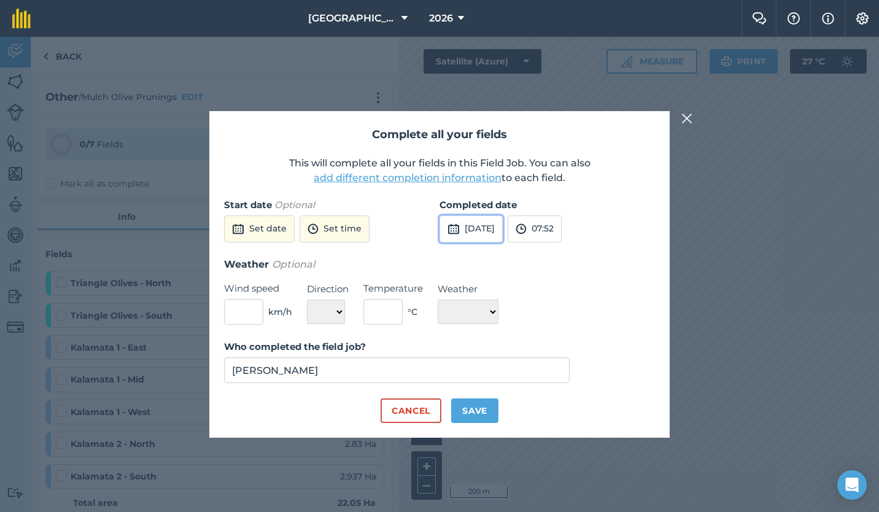
click at [479, 230] on button "[DATE]" at bounding box center [471, 229] width 63 height 27
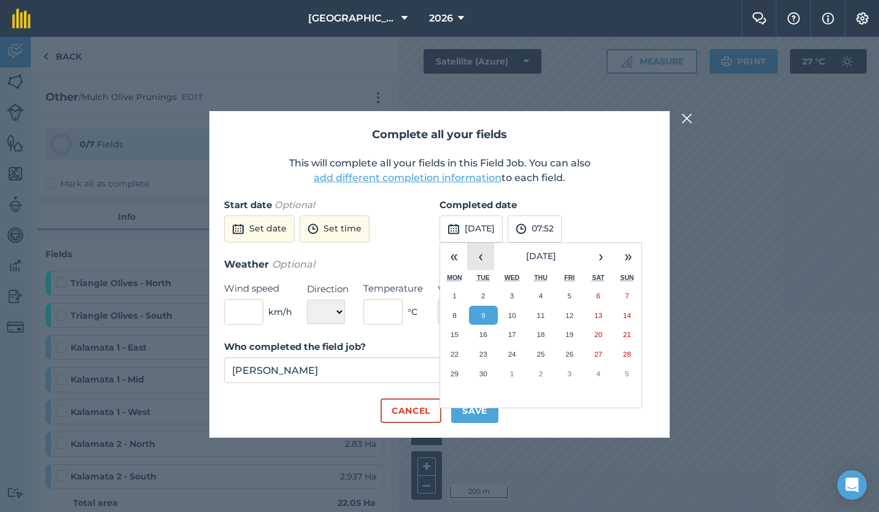
click at [484, 254] on button "‹" at bounding box center [480, 256] width 27 height 27
click at [454, 353] on abbr "18" at bounding box center [455, 354] width 8 height 8
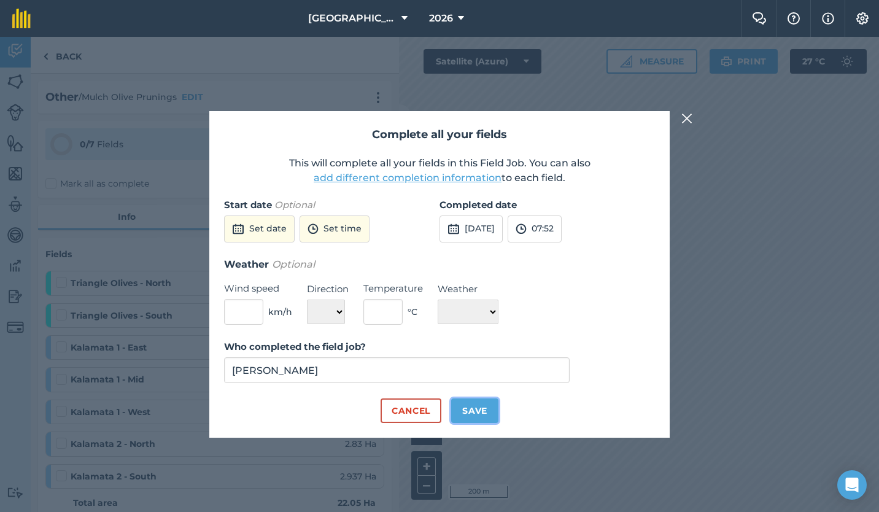
click at [476, 409] on button "Save" at bounding box center [474, 410] width 47 height 25
checkbox input "true"
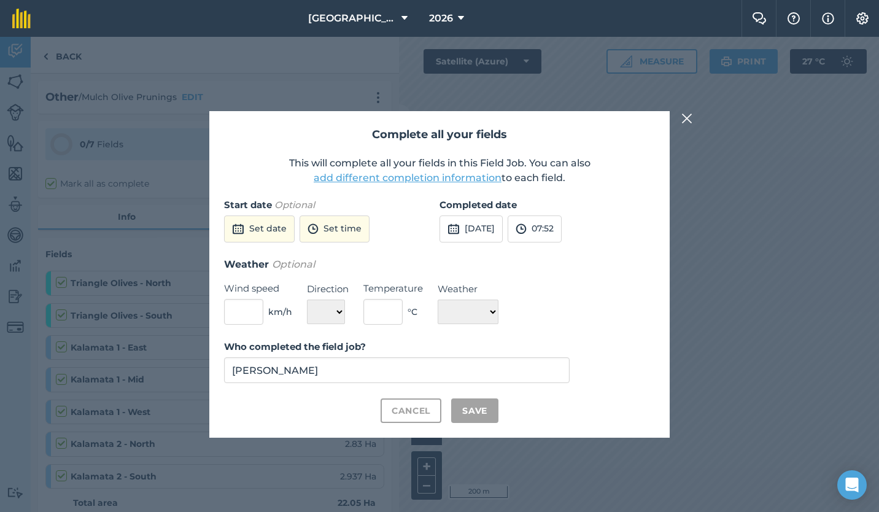
checkbox input "true"
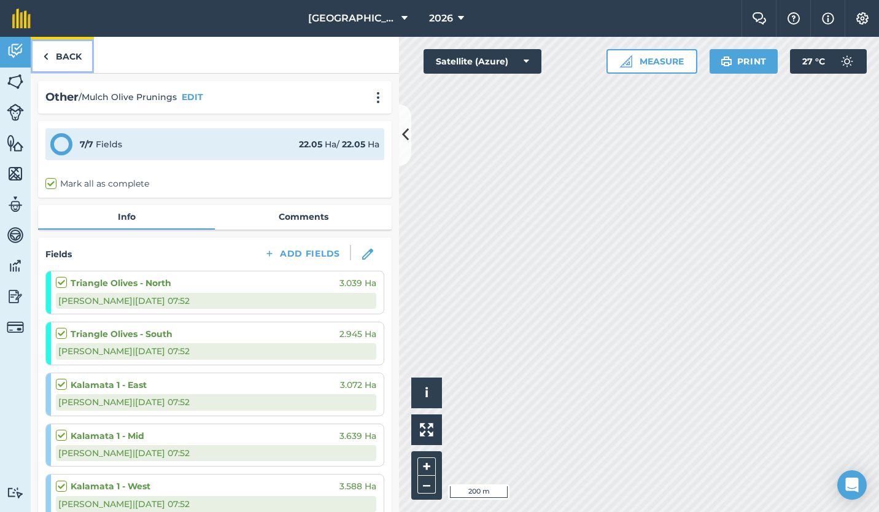
click at [44, 59] on img at bounding box center [46, 56] width 6 height 15
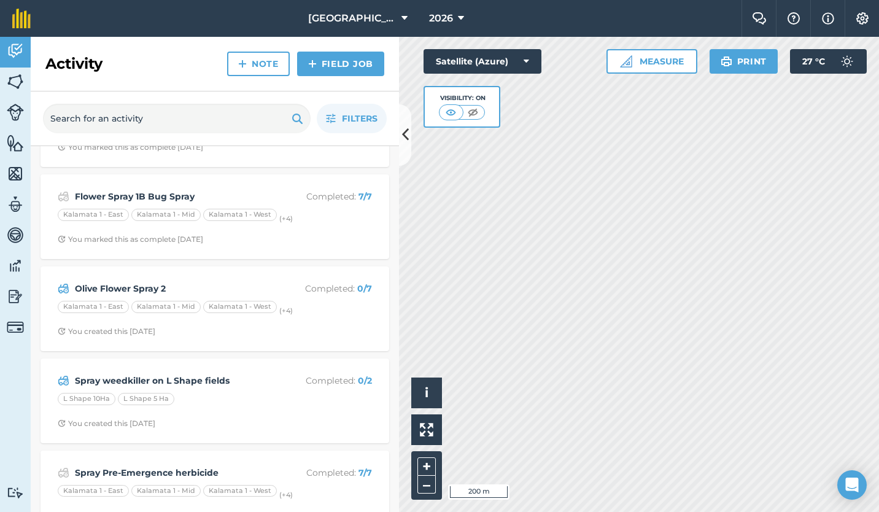
scroll to position [378, 0]
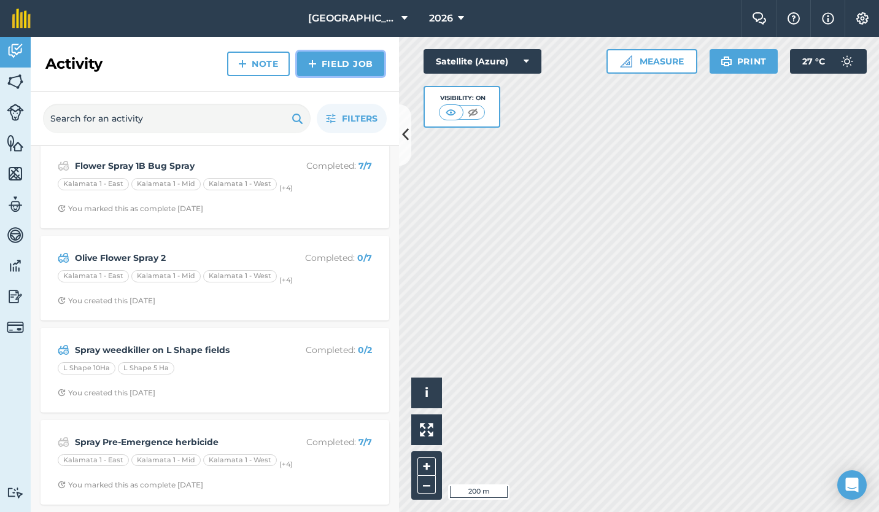
click at [340, 58] on link "Field Job" at bounding box center [340, 64] width 87 height 25
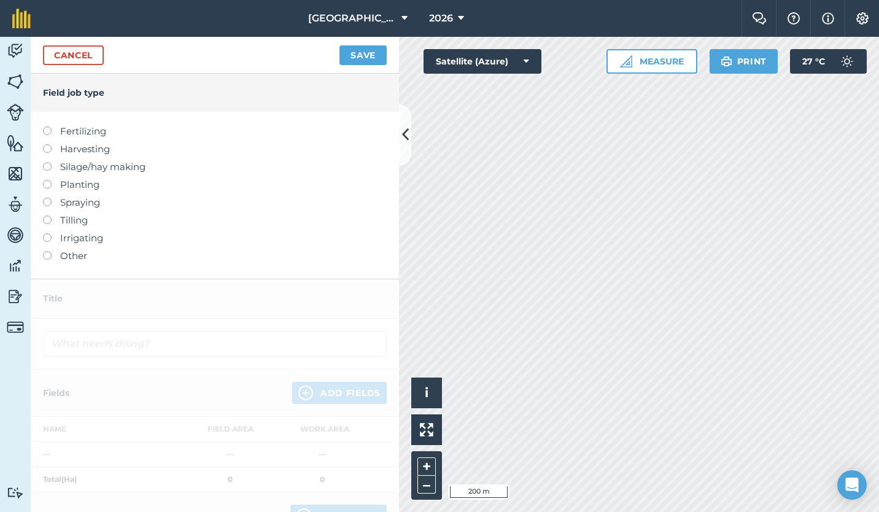
click at [46, 251] on label at bounding box center [51, 251] width 17 height 0
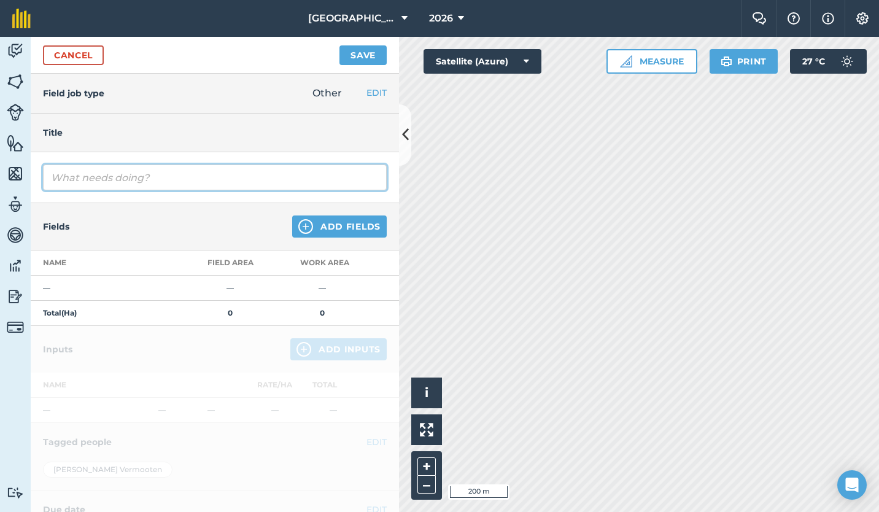
click at [93, 184] on input "text" at bounding box center [215, 178] width 344 height 26
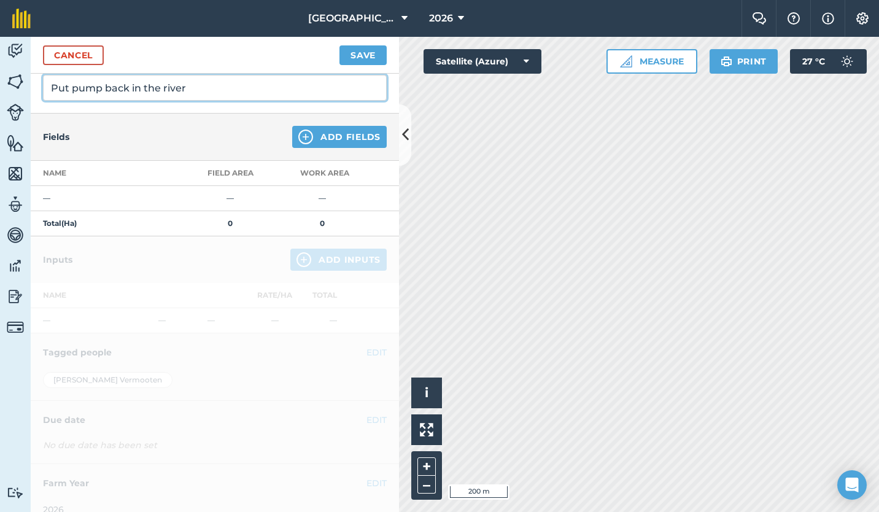
scroll to position [107, 0]
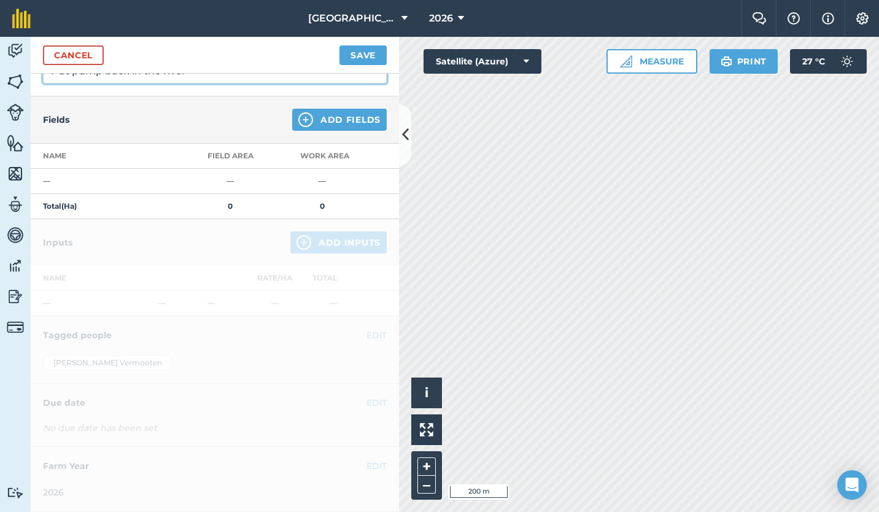
type input "Put pump back in the river"
click at [145, 413] on div at bounding box center [215, 365] width 368 height 293
click at [151, 360] on div at bounding box center [215, 365] width 368 height 293
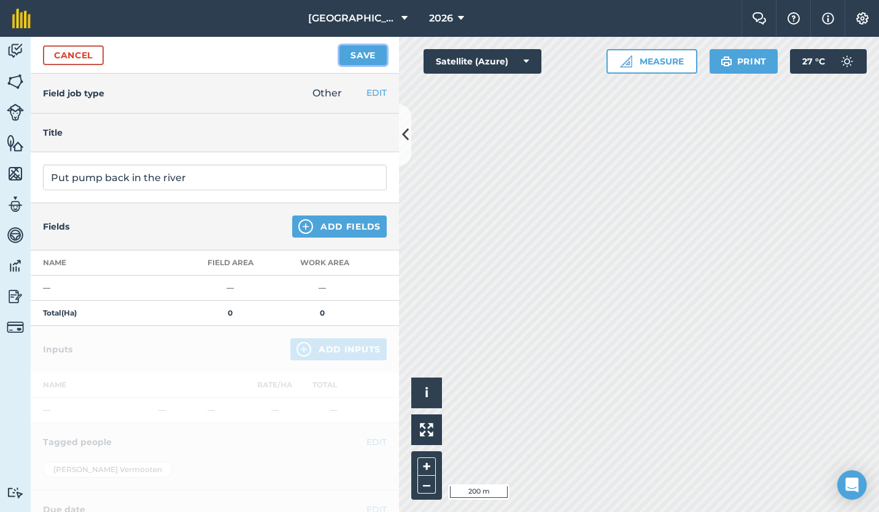
click at [362, 49] on button "Save" at bounding box center [363, 55] width 47 height 20
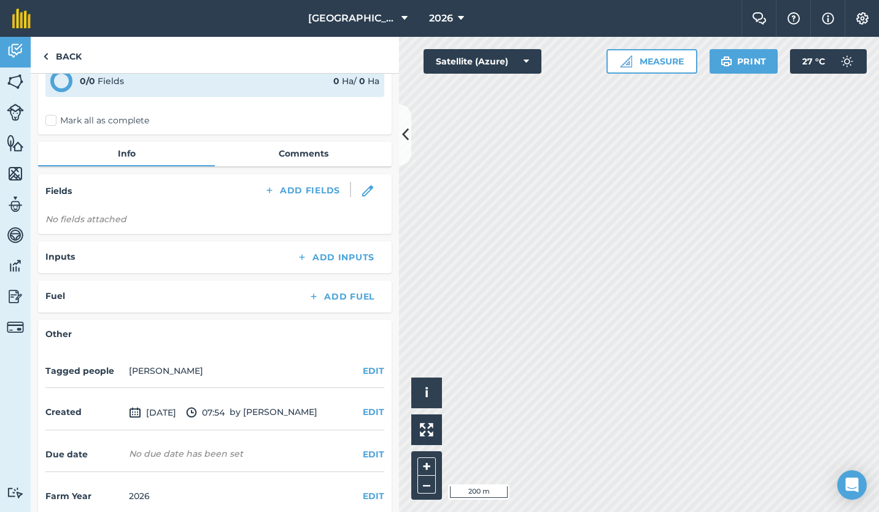
scroll to position [64, 0]
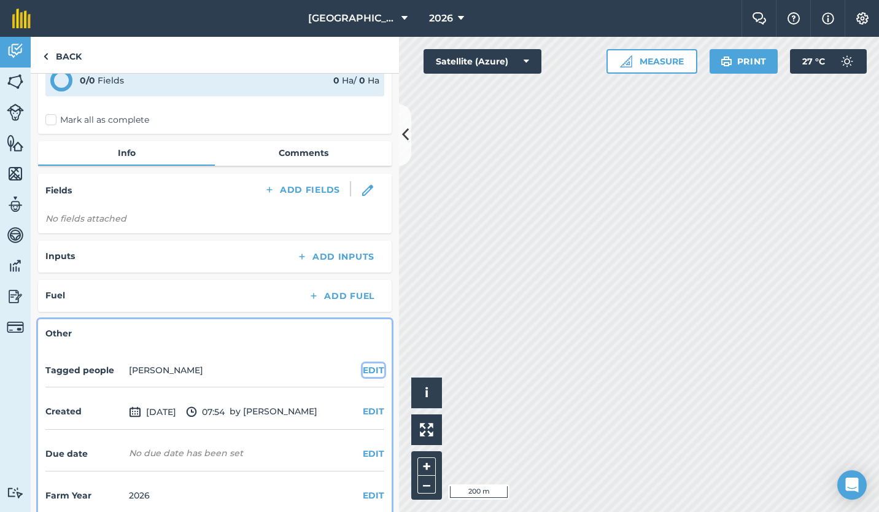
click at [365, 371] on button "EDIT" at bounding box center [373, 370] width 21 height 14
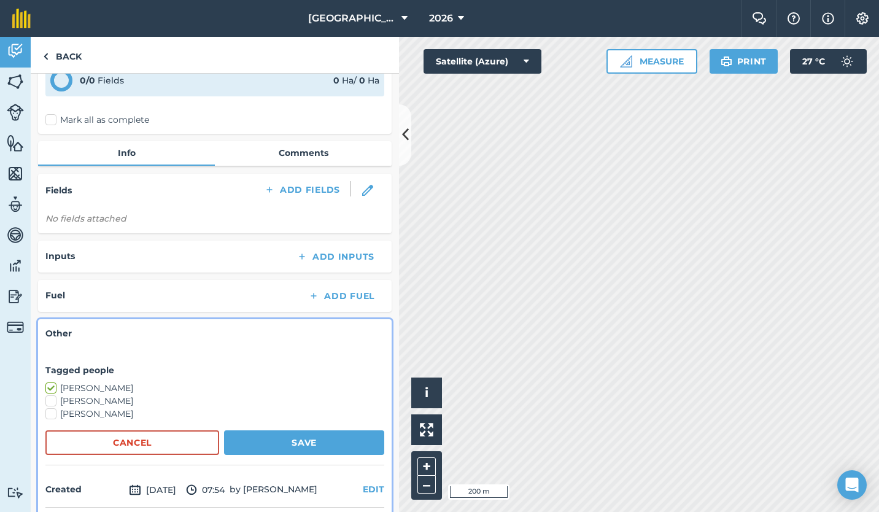
click at [52, 398] on label "[PERSON_NAME]" at bounding box center [214, 401] width 339 height 13
click at [52, 398] on input "[PERSON_NAME]" at bounding box center [49, 399] width 8 height 8
checkbox input "true"
click at [266, 436] on button "Save" at bounding box center [304, 442] width 160 height 25
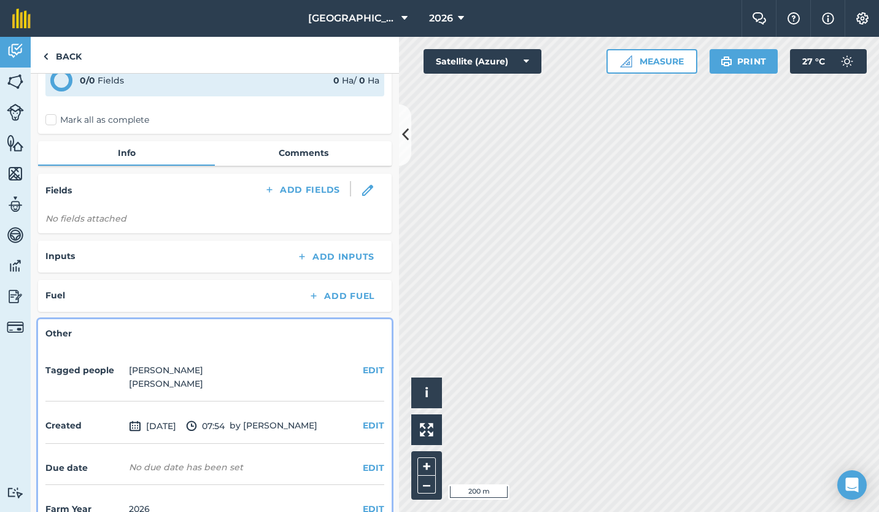
scroll to position [92, 0]
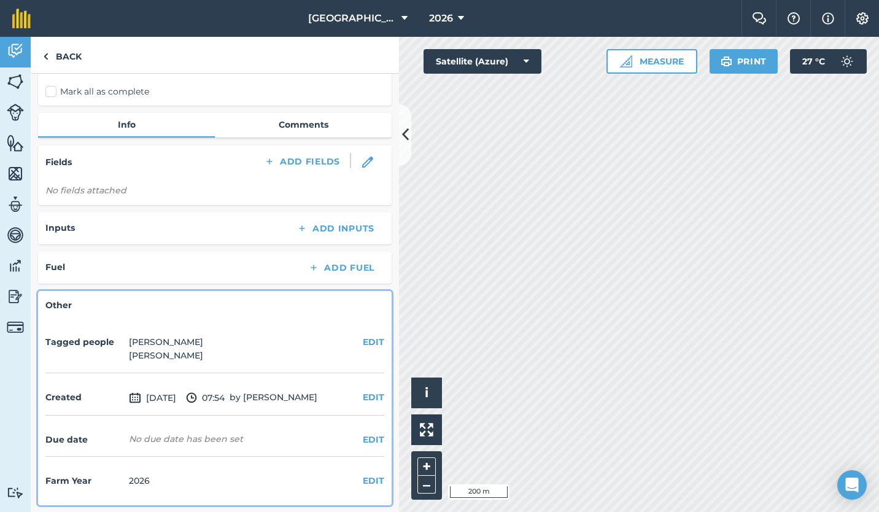
click at [218, 440] on div "No due date has been set" at bounding box center [186, 439] width 114 height 12
click at [363, 440] on button "EDIT" at bounding box center [373, 440] width 21 height 14
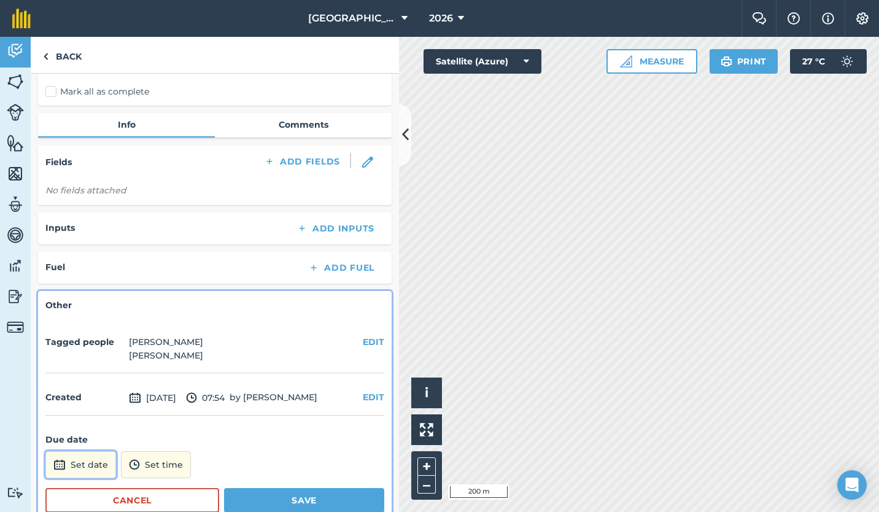
click at [98, 461] on button "Set date" at bounding box center [80, 464] width 71 height 27
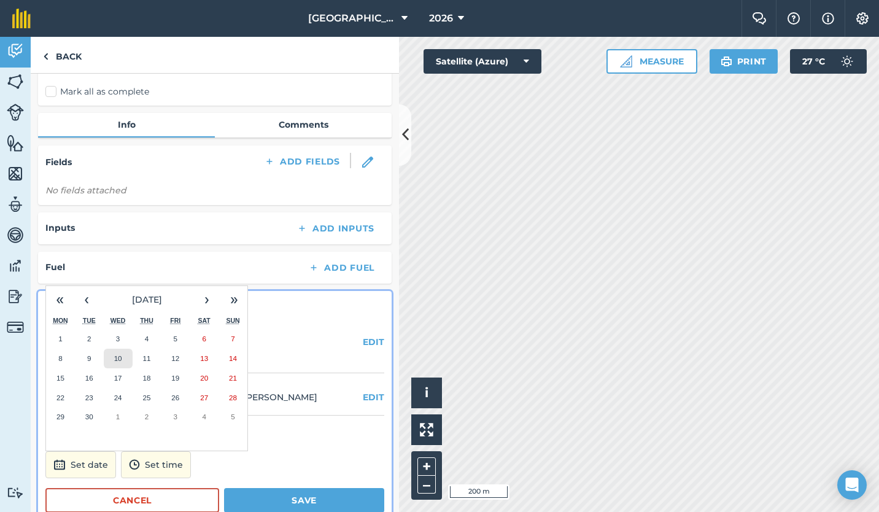
click at [118, 357] on abbr "10" at bounding box center [118, 358] width 8 height 8
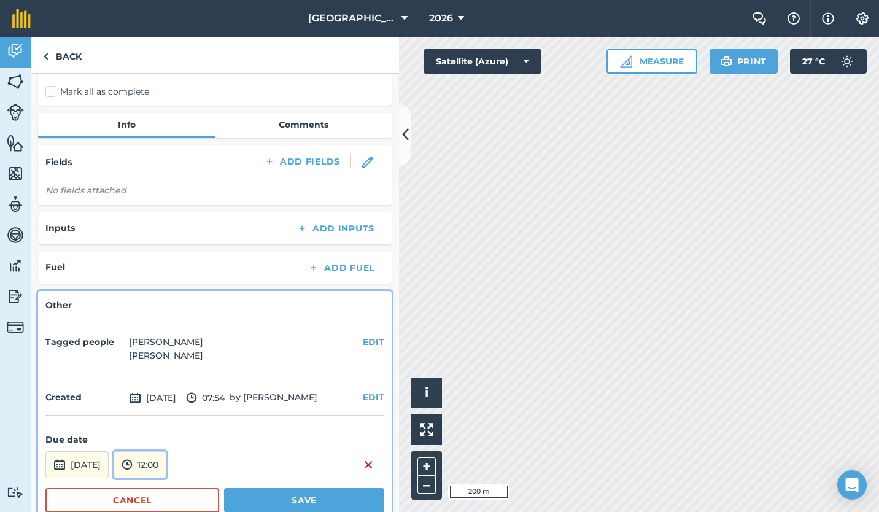
click at [166, 461] on button "12:00" at bounding box center [140, 464] width 53 height 27
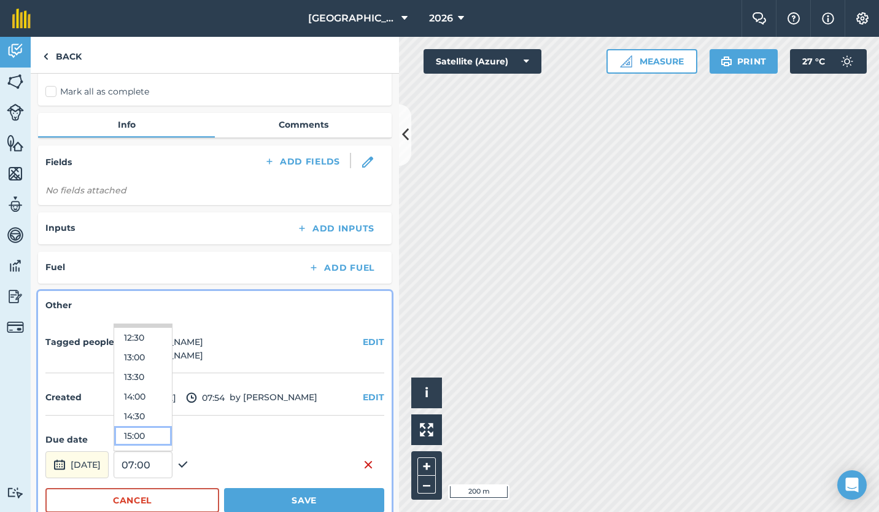
click at [168, 431] on button "15:00" at bounding box center [143, 436] width 58 height 20
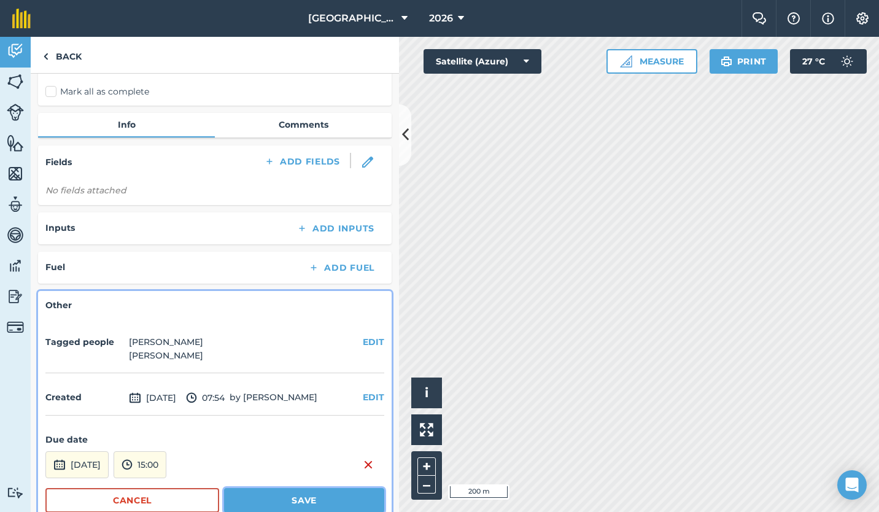
click at [311, 496] on button "Save" at bounding box center [304, 500] width 160 height 25
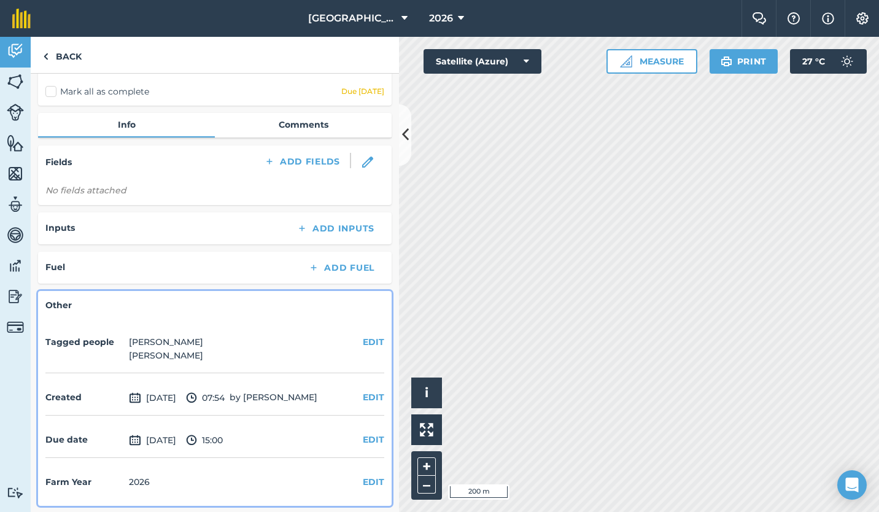
scroll to position [0, 0]
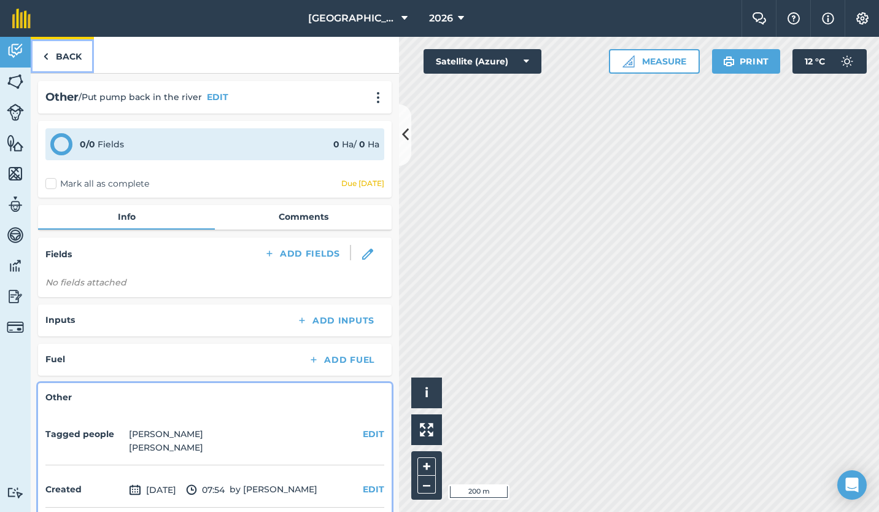
click at [55, 54] on link "Back" at bounding box center [62, 55] width 63 height 36
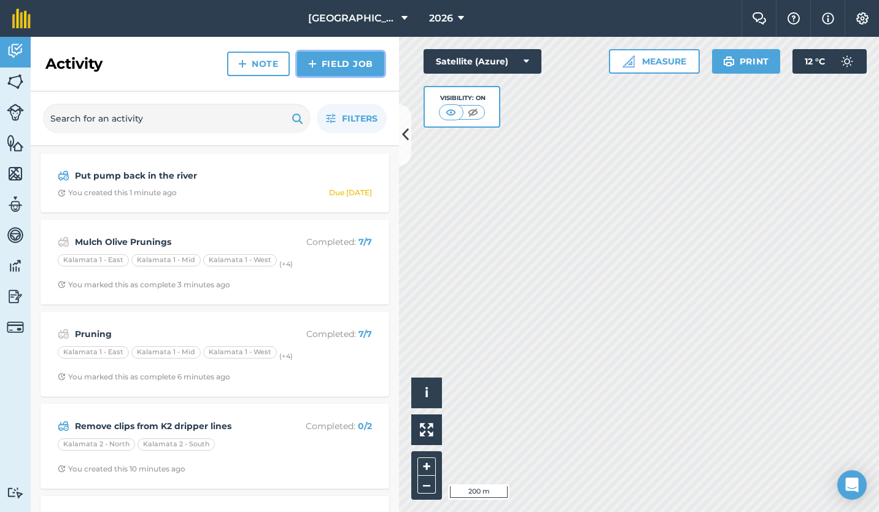
click at [336, 62] on link "Field Job" at bounding box center [340, 64] width 87 height 25
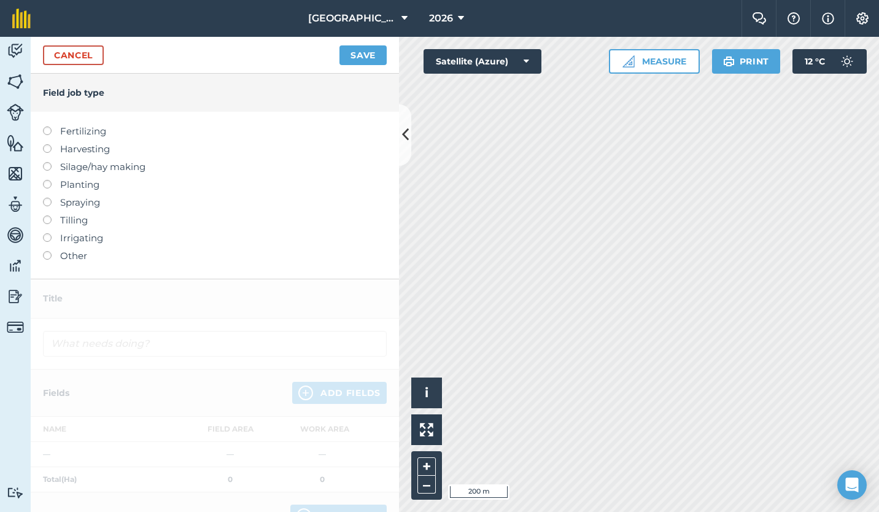
click at [47, 251] on label at bounding box center [51, 251] width 17 height 0
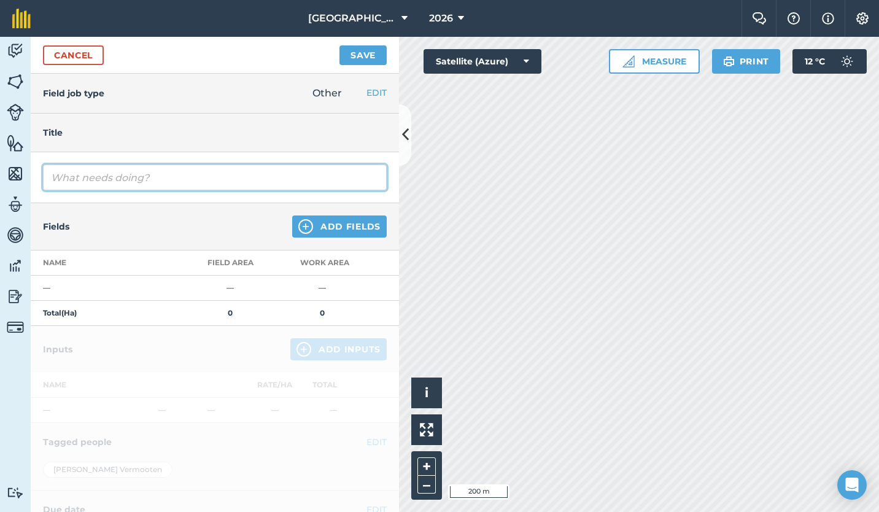
click at [53, 181] on input "text" at bounding box center [215, 178] width 344 height 26
click at [52, 179] on input "Plough, seed, fertilize, and roll" at bounding box center [215, 178] width 344 height 26
type input "Plant Sorghum. Plough, seed, fertilize, and roll"
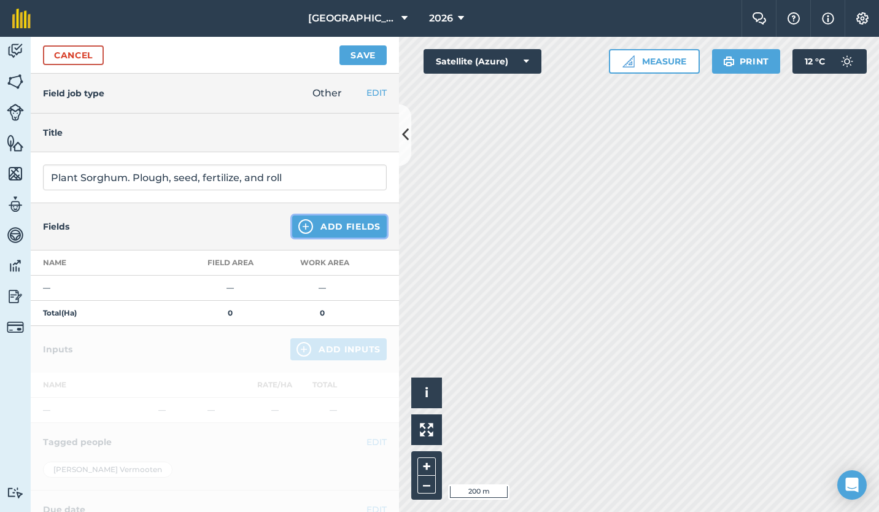
click at [319, 227] on button "Add Fields" at bounding box center [339, 227] width 95 height 22
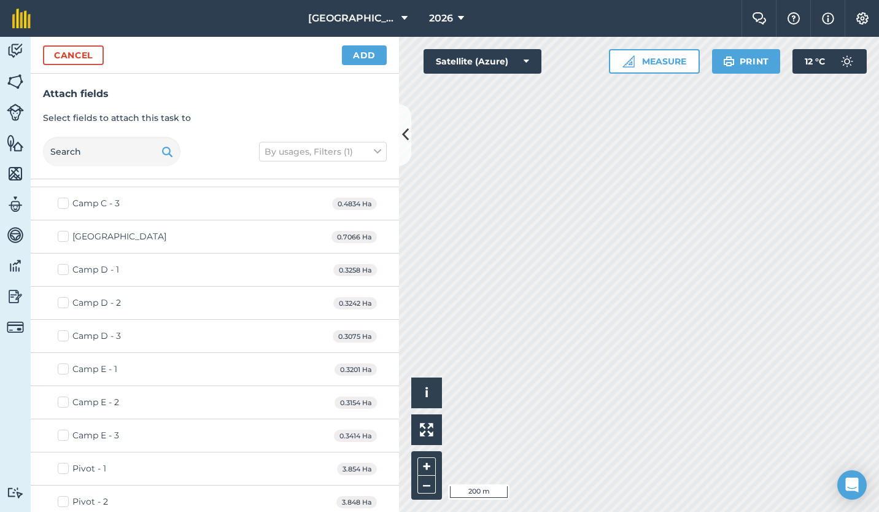
scroll to position [372, 0]
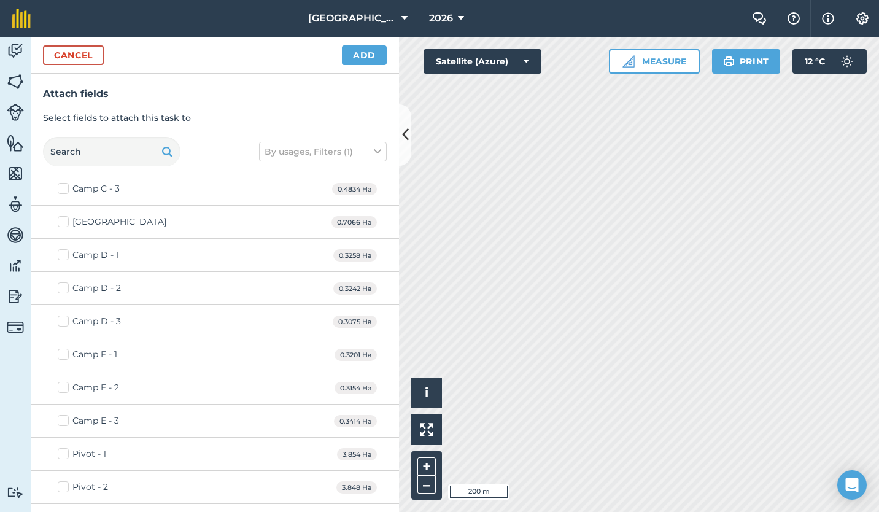
click at [65, 255] on label "Camp D - 1" at bounding box center [88, 255] width 61 height 13
click at [65, 255] on input "Camp D - 1" at bounding box center [62, 253] width 8 height 8
checkbox input "true"
click at [64, 291] on label "Camp D - 2" at bounding box center [89, 288] width 63 height 13
click at [64, 290] on input "Camp D - 2" at bounding box center [62, 286] width 8 height 8
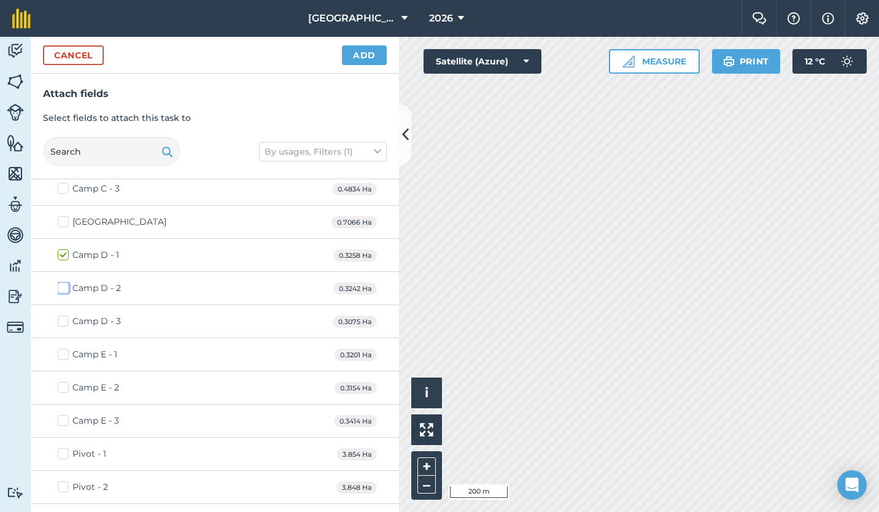
checkbox input "true"
click at [63, 320] on label "Camp D - 3" at bounding box center [89, 321] width 63 height 13
click at [63, 320] on input "Camp D - 3" at bounding box center [62, 319] width 8 height 8
checkbox input "true"
click at [65, 352] on label "Camp E - 1" at bounding box center [88, 354] width 60 height 13
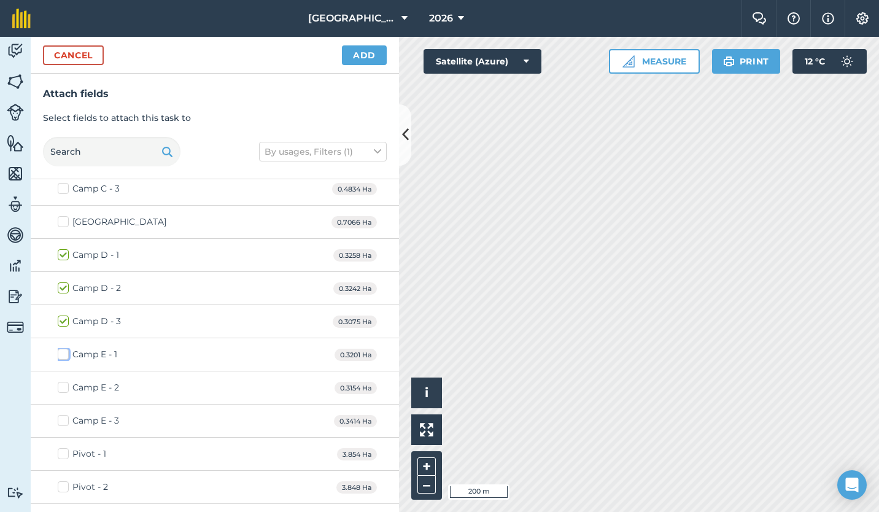
click at [65, 352] on input "Camp E - 1" at bounding box center [62, 352] width 8 height 8
checkbox input "true"
click at [63, 388] on label "Camp E - 2" at bounding box center [88, 387] width 61 height 13
click at [63, 388] on input "Camp E - 2" at bounding box center [62, 385] width 8 height 8
checkbox input "true"
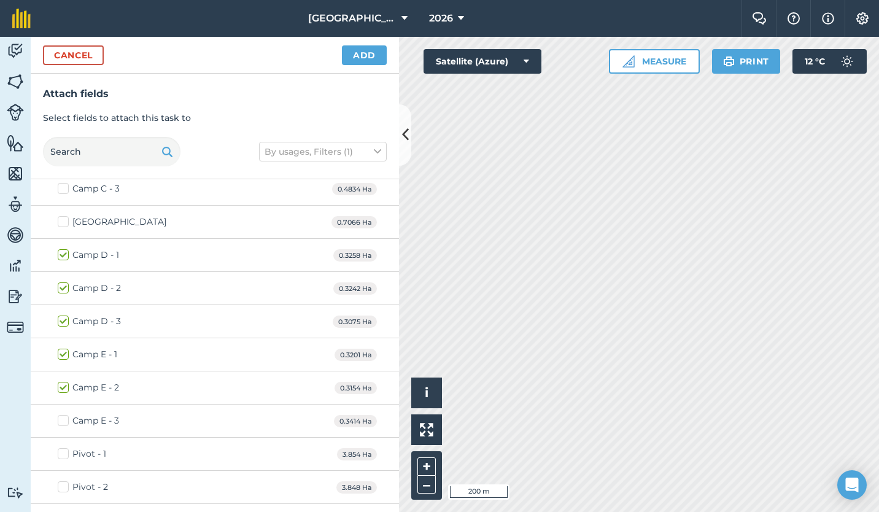
click at [63, 422] on label "Camp E - 3" at bounding box center [88, 420] width 61 height 13
click at [63, 422] on input "Camp E - 3" at bounding box center [62, 418] width 8 height 8
checkbox input "true"
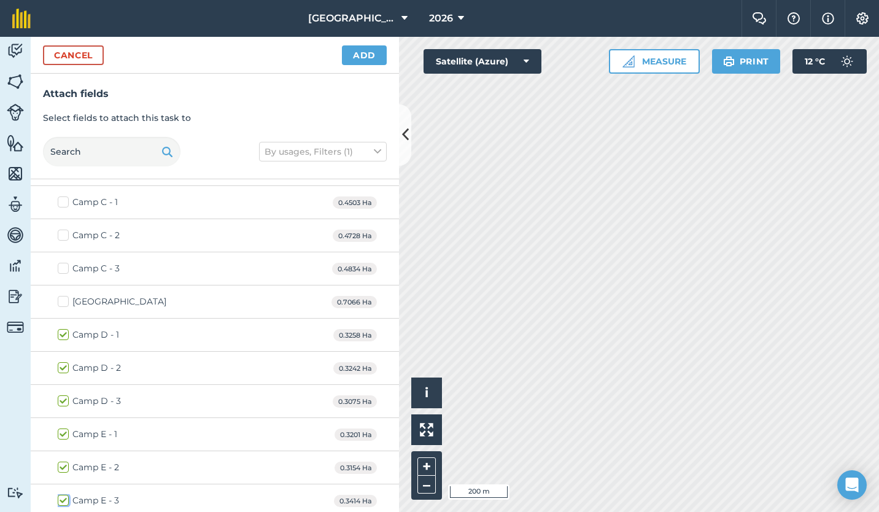
scroll to position [291, 0]
click at [361, 56] on button "Add" at bounding box center [364, 55] width 45 height 20
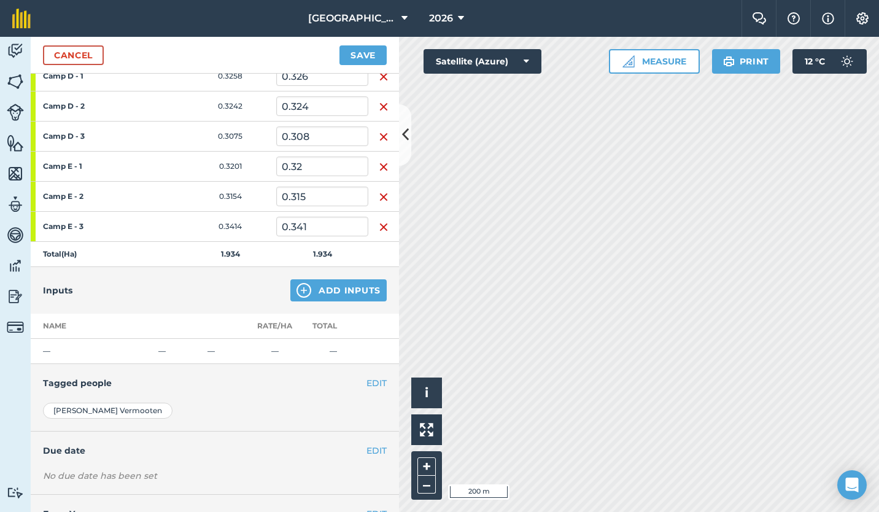
scroll to position [215, 0]
click at [328, 287] on button "Add Inputs" at bounding box center [338, 290] width 96 height 22
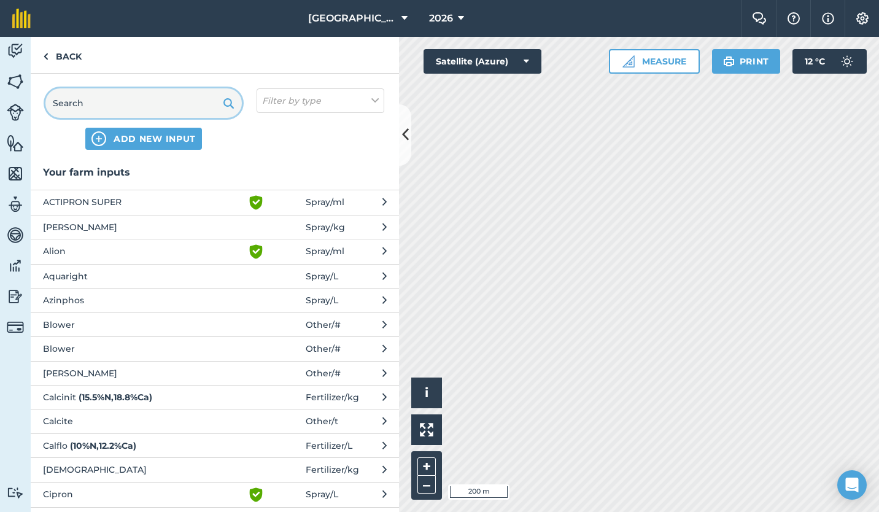
click at [170, 105] on input "text" at bounding box center [143, 102] width 196 height 29
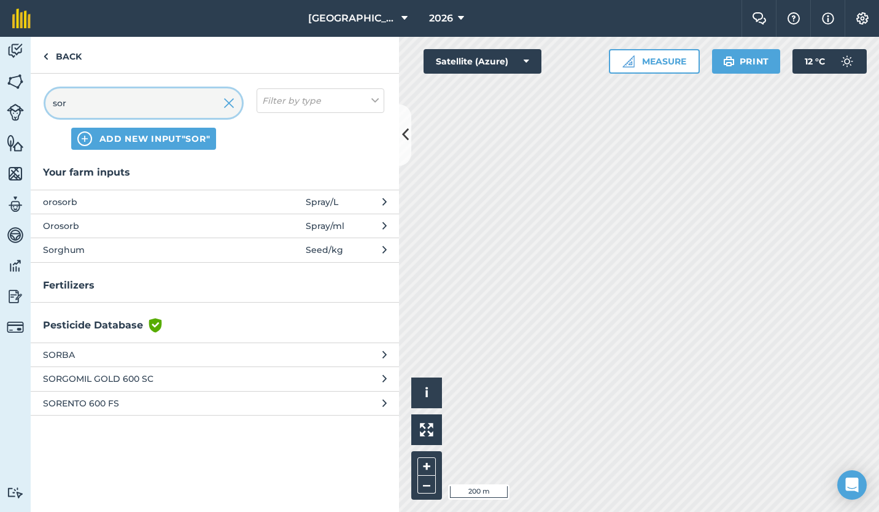
type input "sor"
click at [157, 250] on span "Sorghum" at bounding box center [143, 250] width 201 height 14
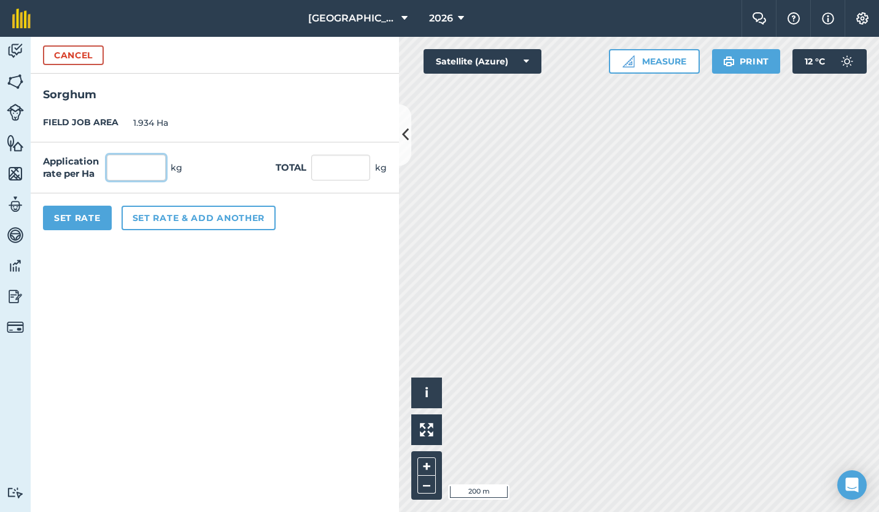
click at [141, 168] on input "text" at bounding box center [136, 168] width 59 height 26
type input "30"
type input "58.02"
click at [87, 215] on button "Set Rate" at bounding box center [77, 218] width 69 height 25
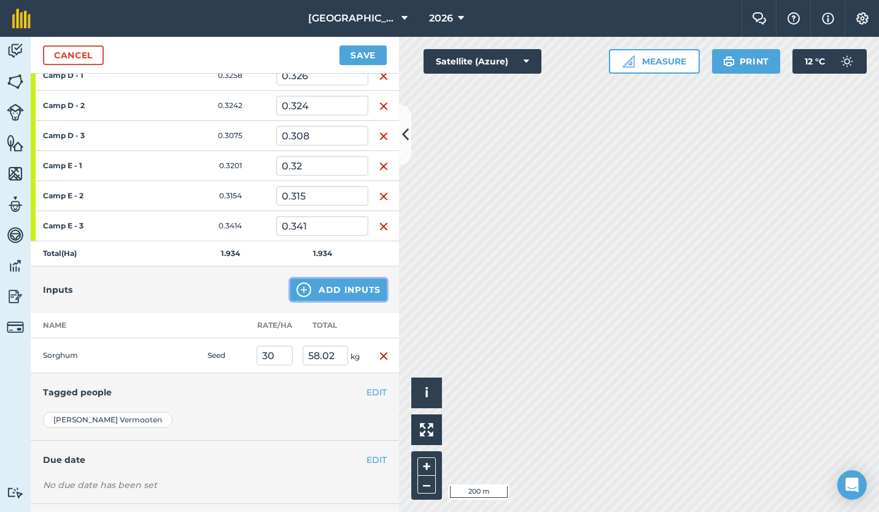
click at [326, 286] on button "Add Inputs" at bounding box center [338, 290] width 96 height 22
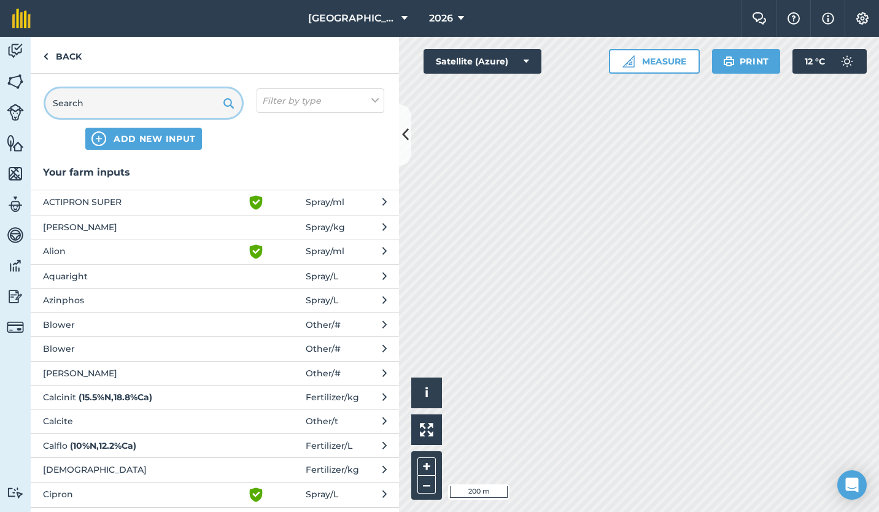
click at [182, 101] on input "text" at bounding box center [143, 102] width 196 height 29
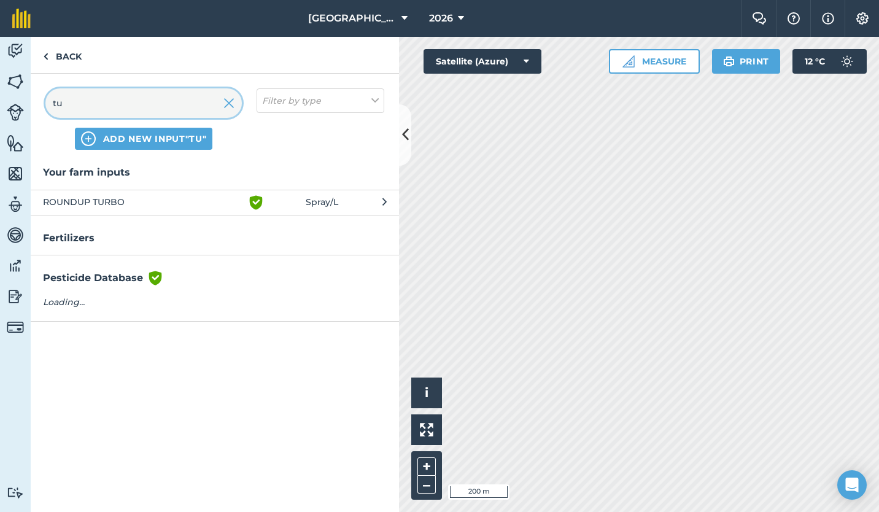
type input "t"
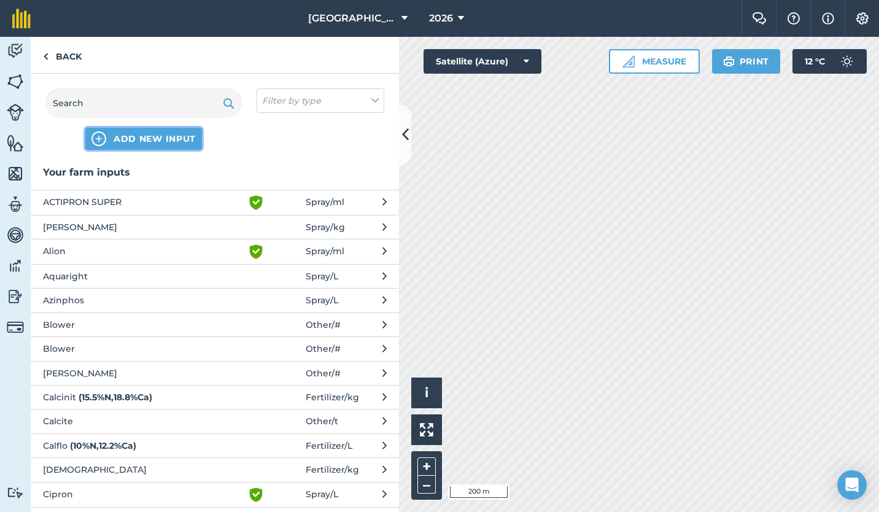
click at [155, 141] on span "ADD NEW INPUT" at bounding box center [155, 139] width 82 height 12
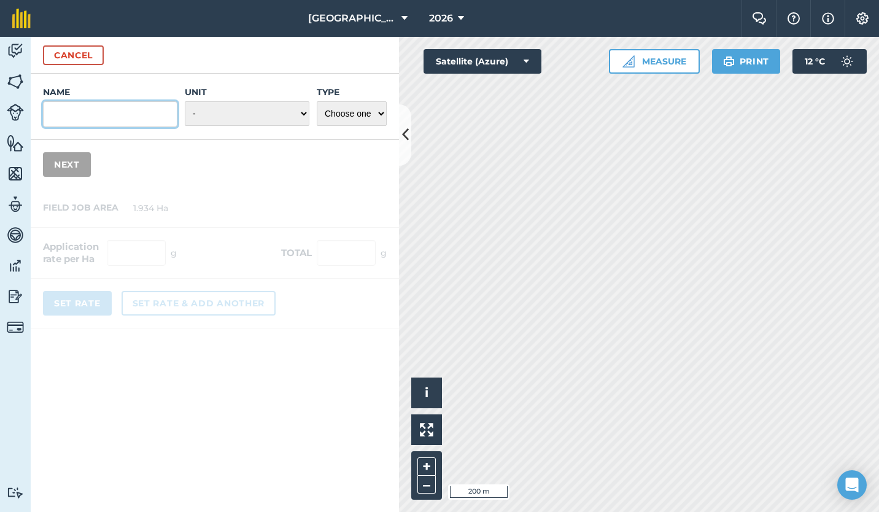
click at [121, 121] on input "Name" at bounding box center [110, 114] width 134 height 26
type input "Turbo 31"
click at [225, 118] on select "- Grams/g Kilograms/kg Metric tonnes/t Millilitres/ml Litres/L Ounces/oz Pounds…" at bounding box center [247, 113] width 125 height 25
select select "KILOGRAMS"
click at [185, 101] on select "- Grams/g Kilograms/kg Metric tonnes/t Millilitres/ml Litres/L Ounces/oz Pounds…" at bounding box center [247, 113] width 125 height 25
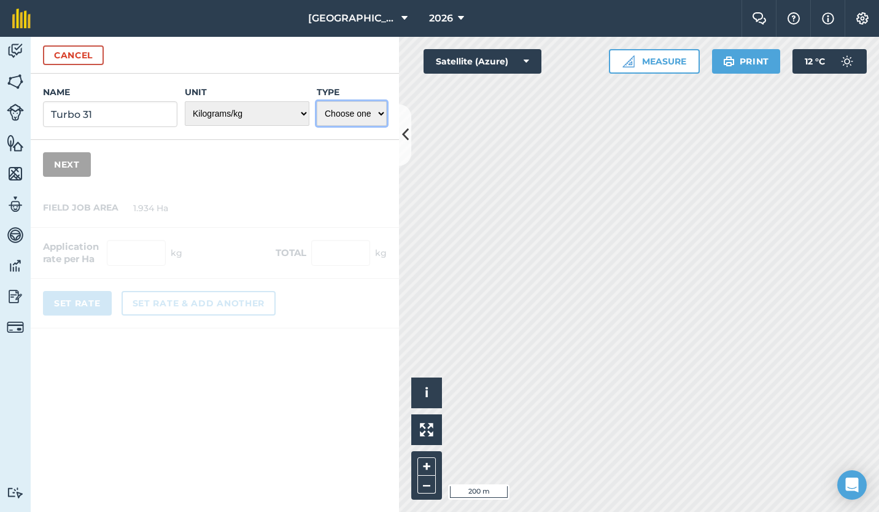
click at [340, 115] on select "Choose one Fertilizer Seed Spray Fuel Other" at bounding box center [352, 113] width 70 height 25
select select "FERTILIZER"
click at [317, 101] on select "Choose one Fertilizer Seed Spray Fuel Other" at bounding box center [352, 113] width 70 height 25
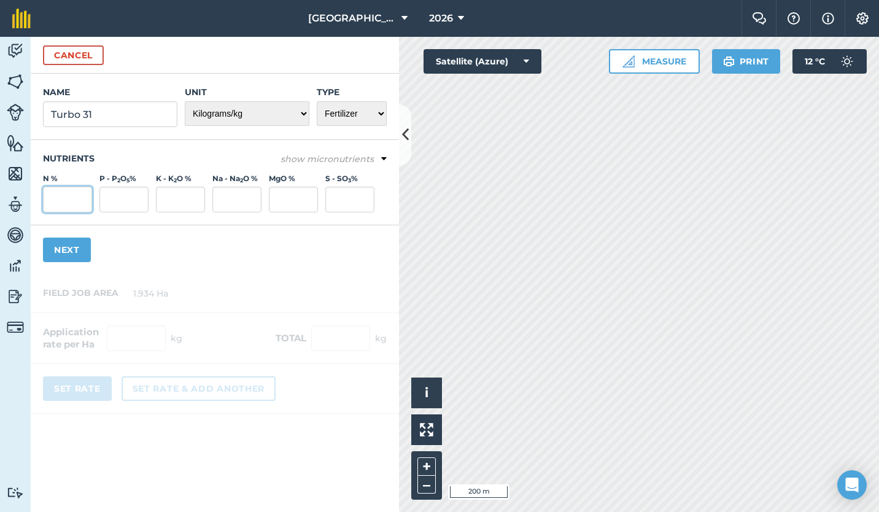
click at [61, 200] on input "N %" at bounding box center [67, 200] width 49 height 26
type input "10"
click at [119, 202] on input "P - P 2 O 5 %" at bounding box center [123, 200] width 49 height 26
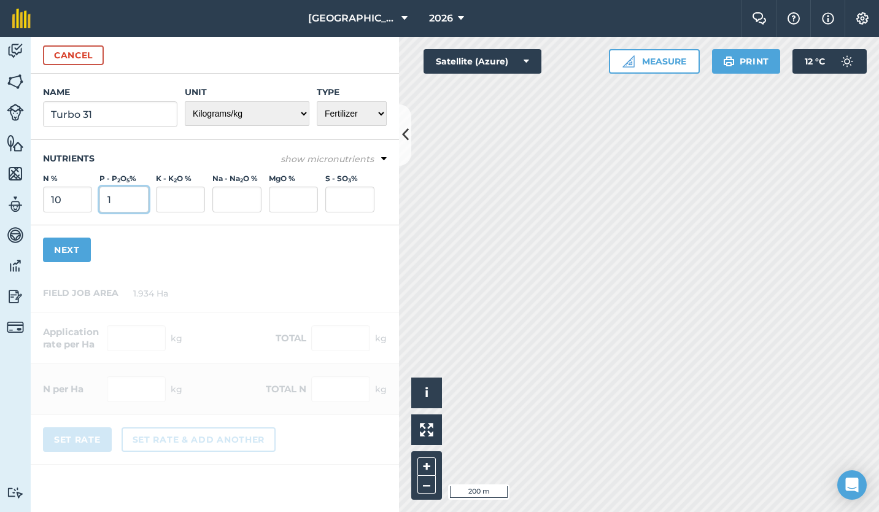
type input "1"
click at [170, 200] on input "K - K 2 O %" at bounding box center [180, 200] width 49 height 26
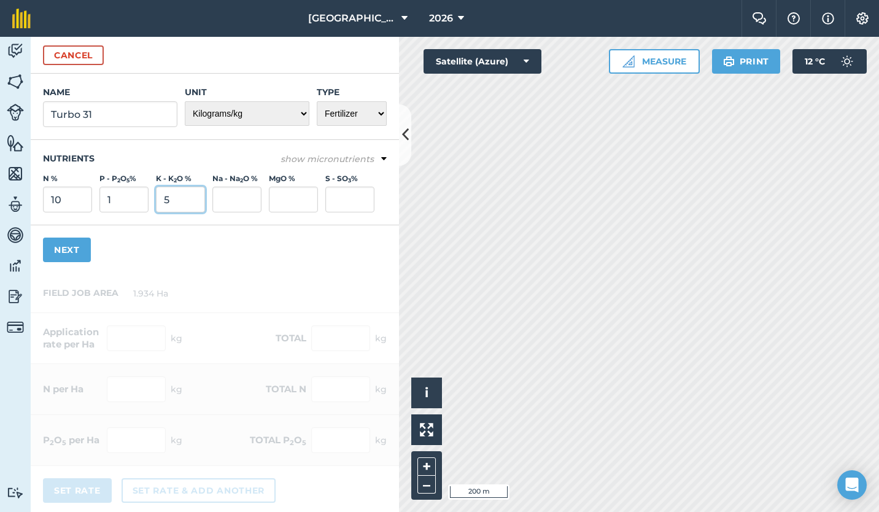
type input "5"
click at [206, 239] on div "Name Turbo 31 Unit - Grams/g Kilograms/kg Metric tonnes/t Millilitres/ml Litres…" at bounding box center [215, 174] width 368 height 201
click at [62, 253] on button "Next" at bounding box center [67, 250] width 48 height 25
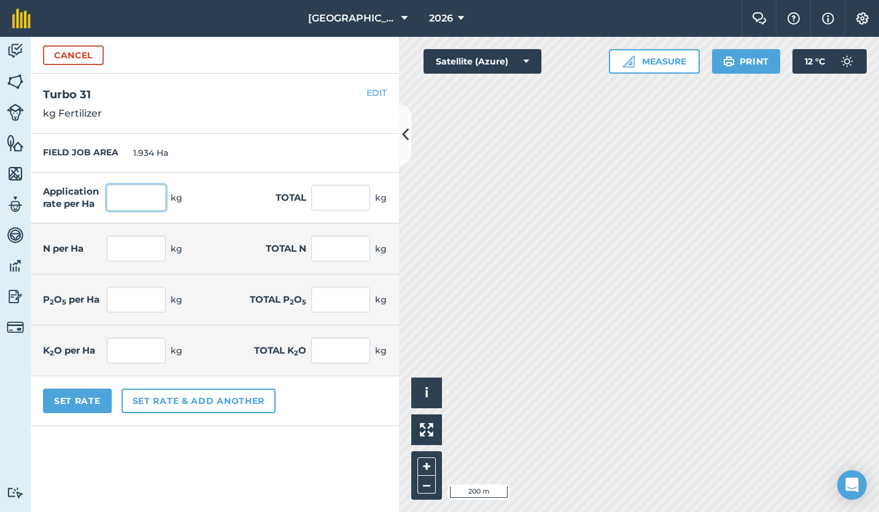
click at [138, 194] on input "text" at bounding box center [136, 198] width 59 height 26
type input "25"
type input "48.35"
type input "2.5"
type input "4.835"
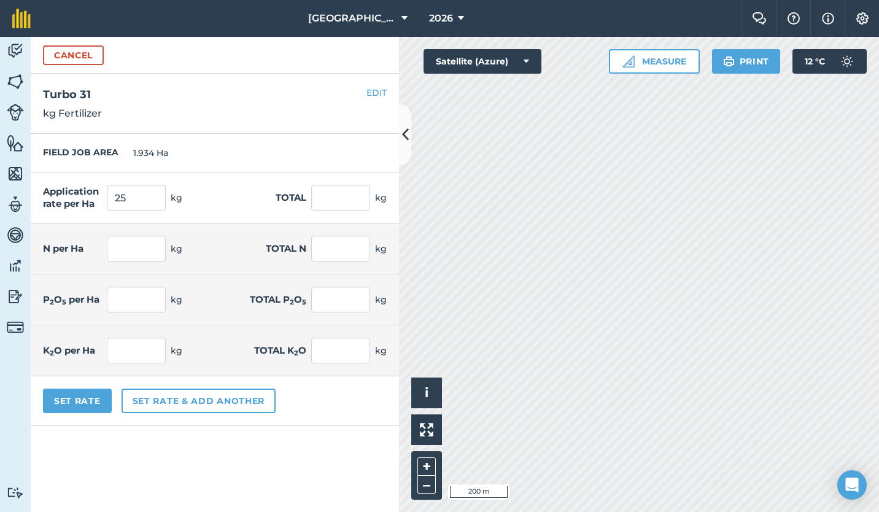
type input "0.25"
type input "0.484"
type input "1.25"
type input "2.418"
click at [236, 178] on div "Application rate per Ha 25 kg Total 48.35 kg" at bounding box center [215, 198] width 368 height 51
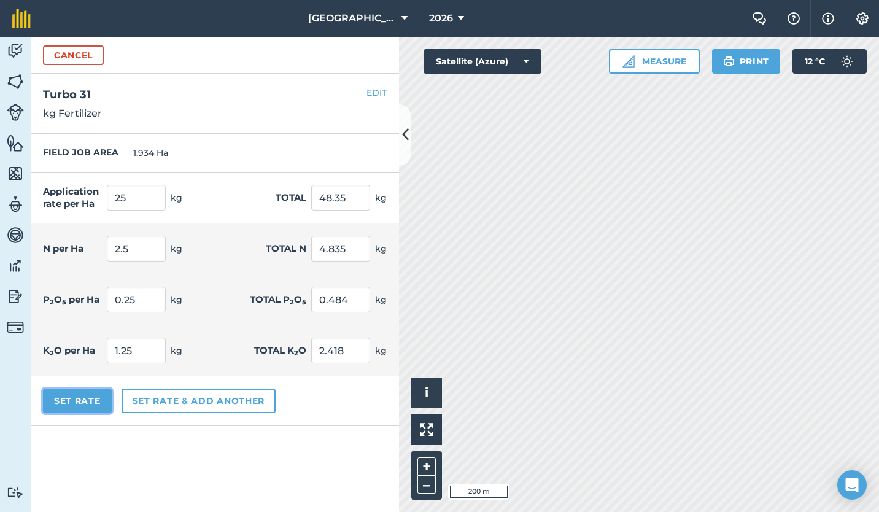
click at [75, 396] on button "Set Rate" at bounding box center [77, 401] width 69 height 25
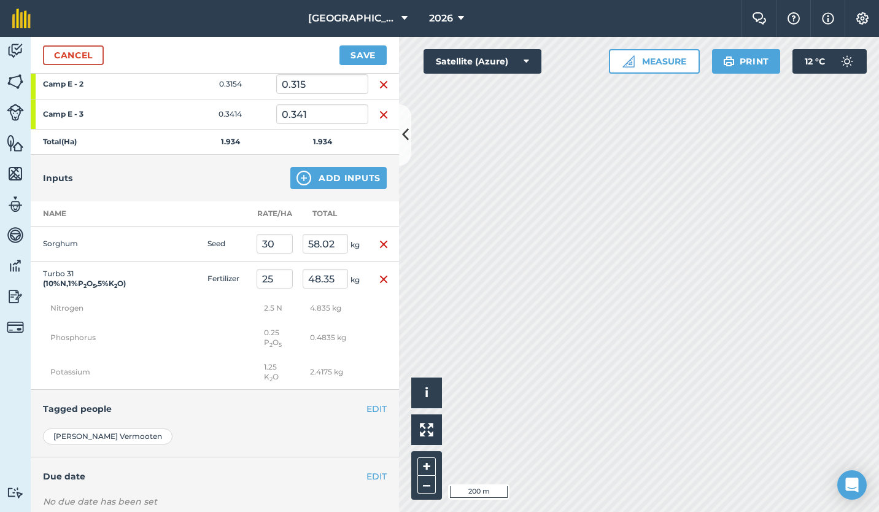
scroll to position [327, 0]
click at [331, 176] on button "Add Inputs" at bounding box center [338, 177] width 96 height 22
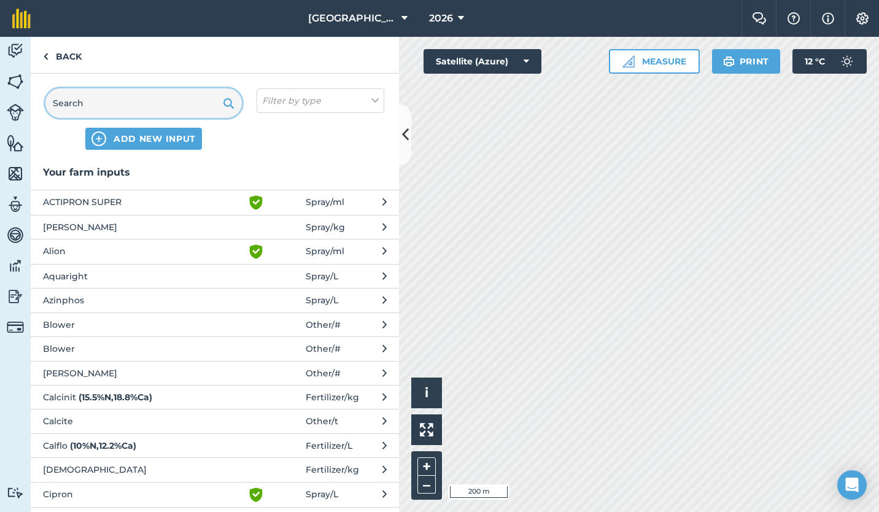
click at [177, 99] on input "text" at bounding box center [143, 102] width 196 height 29
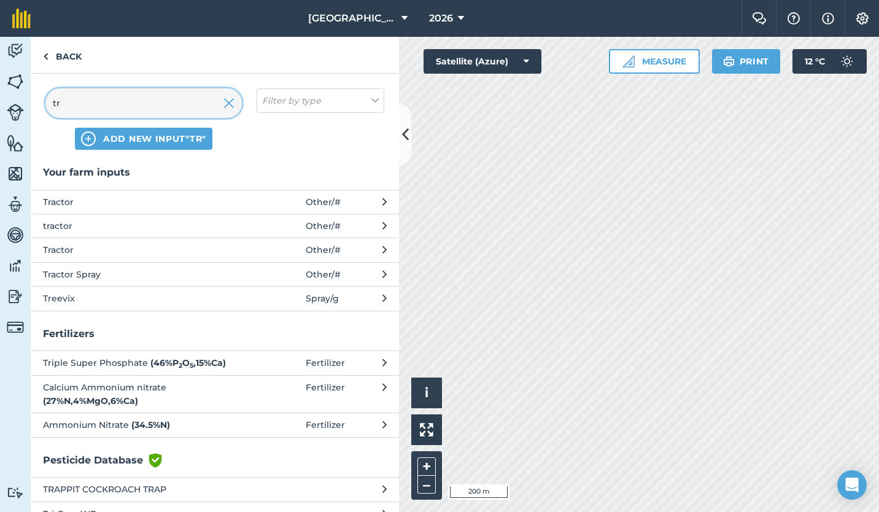
type input "tr"
click at [142, 196] on span "Tractor" at bounding box center [143, 202] width 201 height 14
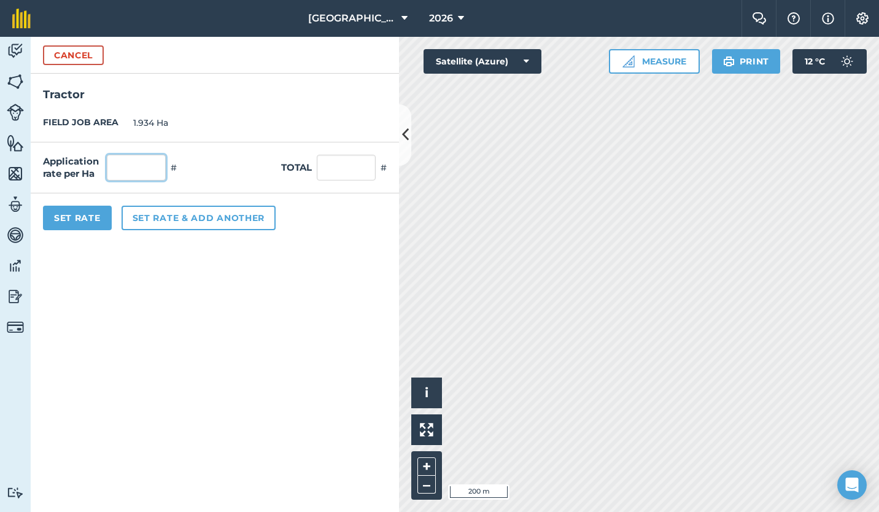
click at [141, 163] on input "text" at bounding box center [136, 168] width 59 height 26
type input "3"
type input "5.802"
click at [85, 218] on button "Set Rate" at bounding box center [77, 218] width 69 height 25
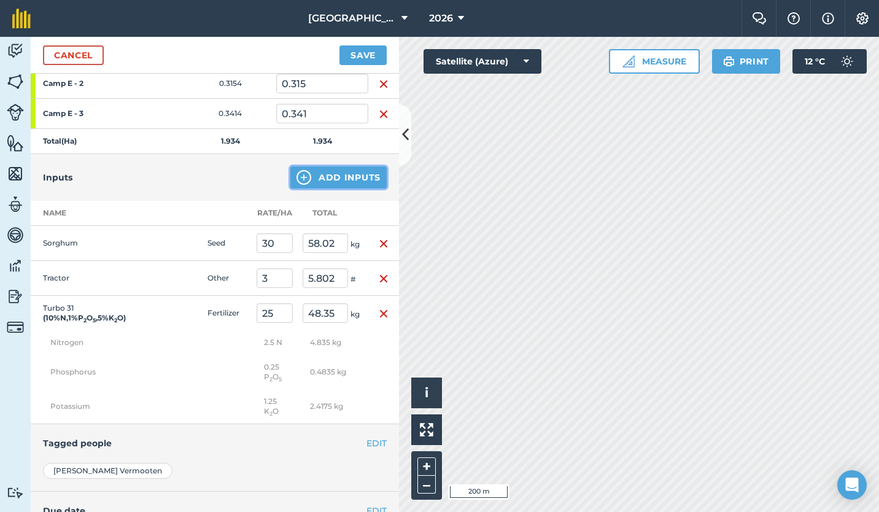
click at [328, 177] on button "Add Inputs" at bounding box center [338, 177] width 96 height 22
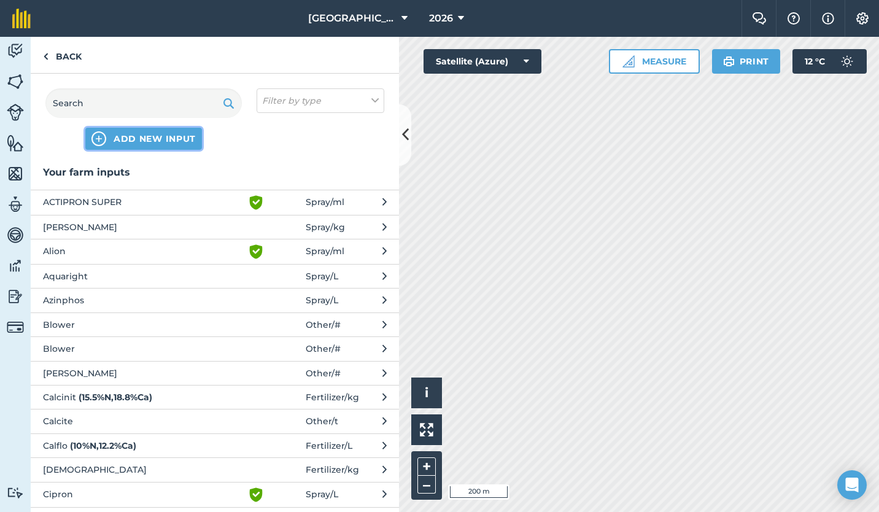
click at [158, 139] on span "ADD NEW INPUT" at bounding box center [155, 139] width 82 height 12
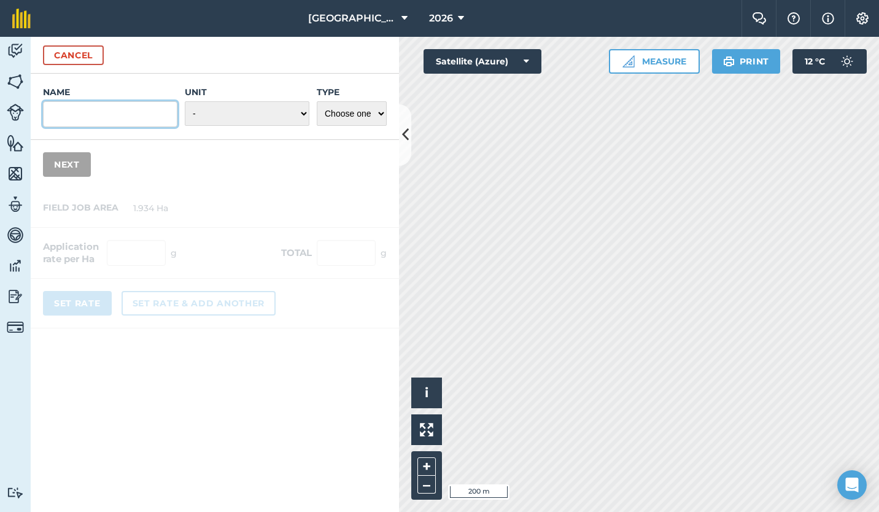
click at [131, 116] on input "Name" at bounding box center [110, 114] width 134 height 26
type input "Drone"
click at [300, 112] on select "- Grams/g Kilograms/kg Metric tonnes/t Millilitres/ml Litres/L Ounces/oz Pounds…" at bounding box center [247, 113] width 125 height 25
select select "COUNT"
click at [185, 101] on select "- Grams/g Kilograms/kg Metric tonnes/t Millilitres/ml Litres/L Ounces/oz Pounds…" at bounding box center [247, 113] width 125 height 25
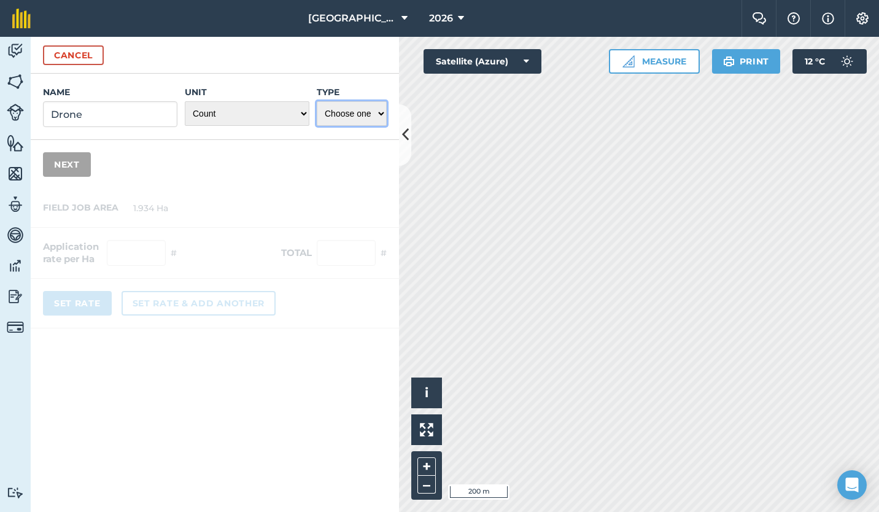
click at [376, 122] on select "Choose one Fertilizer Seed Spray Fuel Other" at bounding box center [352, 113] width 70 height 25
select select "OTHER"
click at [317, 101] on select "Choose one Fertilizer Seed Spray Fuel Other" at bounding box center [352, 113] width 70 height 25
click at [67, 169] on button "Next" at bounding box center [67, 164] width 48 height 25
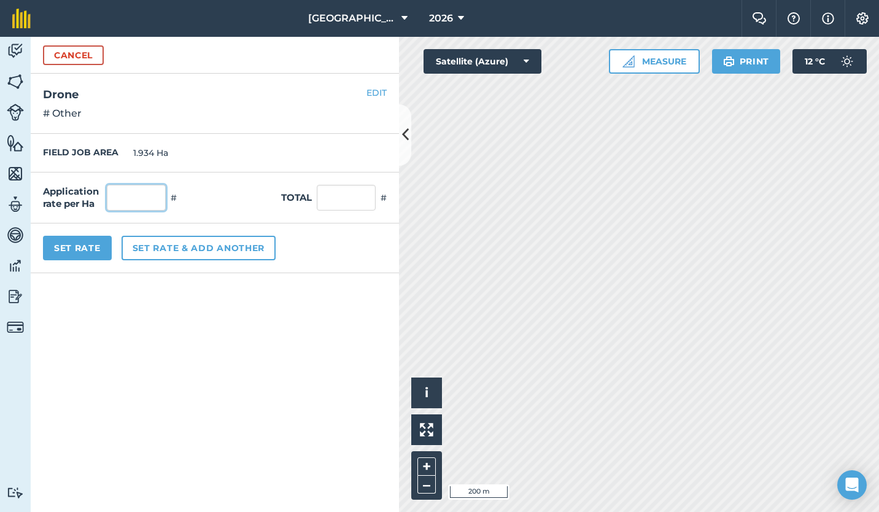
click at [130, 197] on input "text" at bounding box center [136, 198] width 59 height 26
type input "0.25"
type input "0.484"
click at [77, 248] on button "Set Rate" at bounding box center [77, 248] width 69 height 25
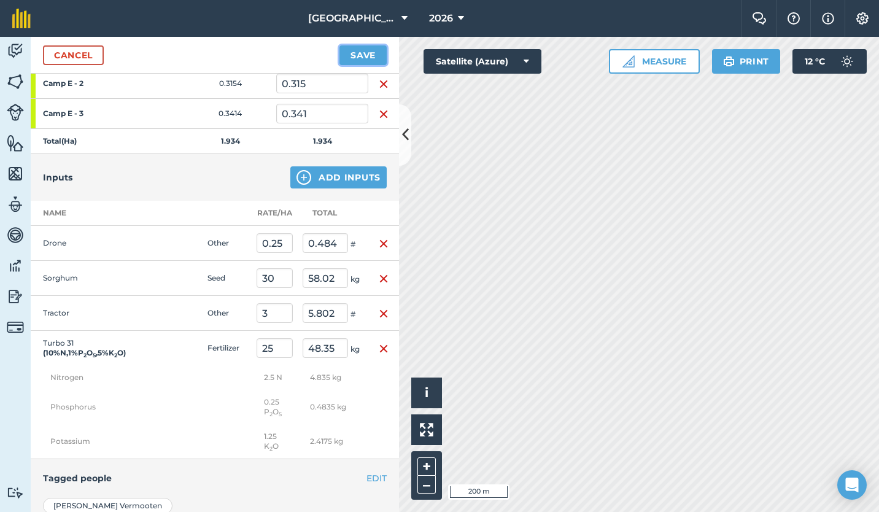
click at [370, 50] on button "Save" at bounding box center [363, 55] width 47 height 20
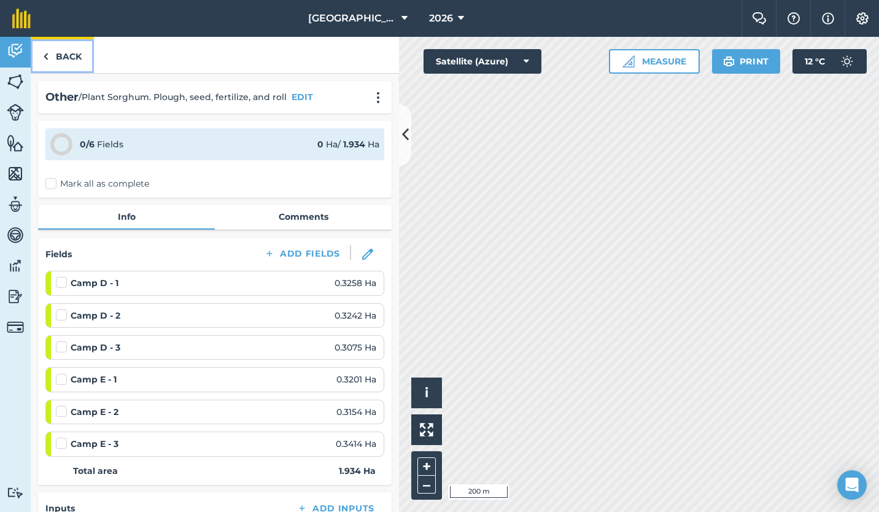
click at [54, 58] on link "Back" at bounding box center [62, 55] width 63 height 36
